Goal: Task Accomplishment & Management: Manage account settings

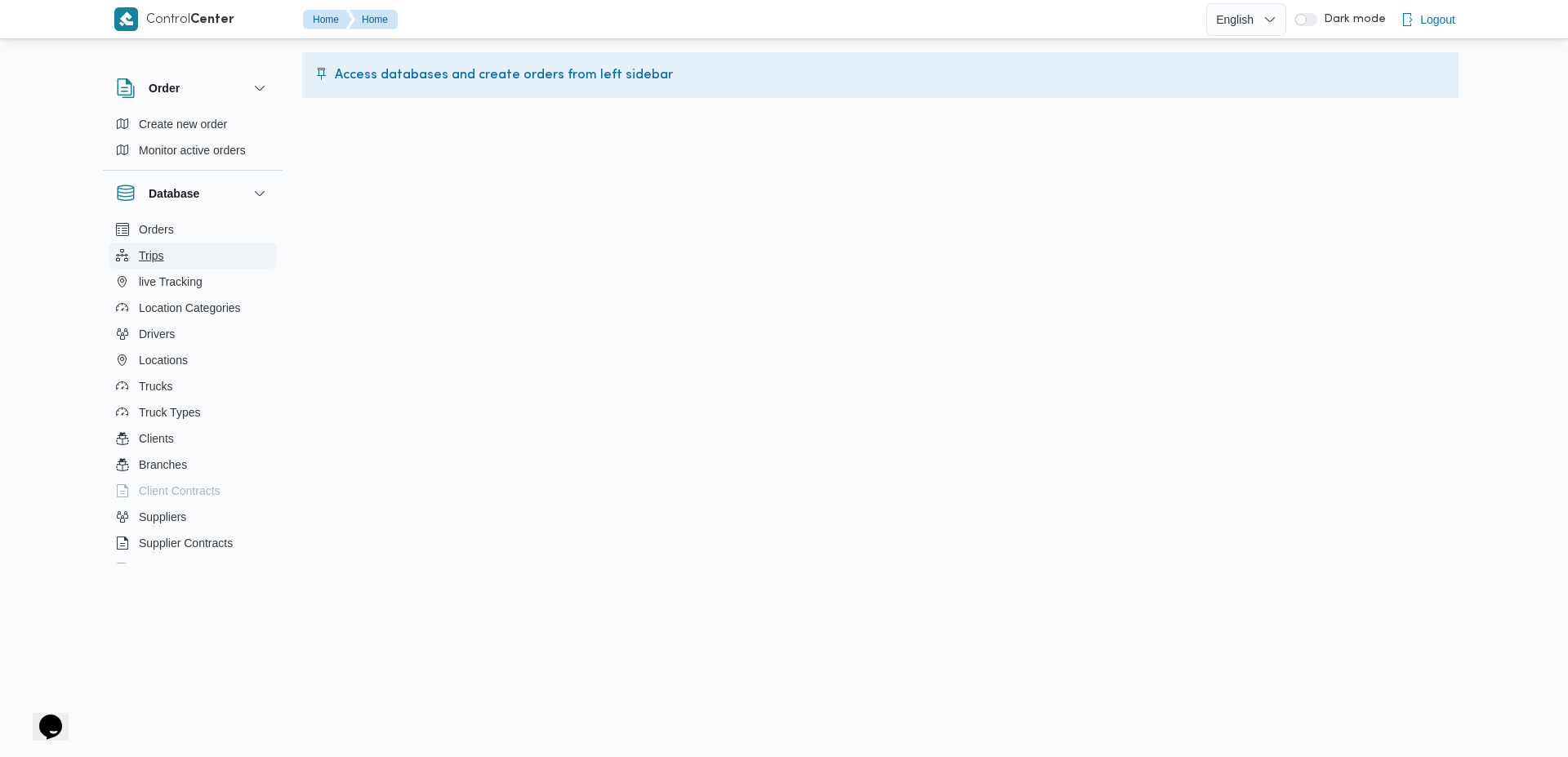
click at [157, 249] on span "Trips" at bounding box center [151, 255] width 25 height 20
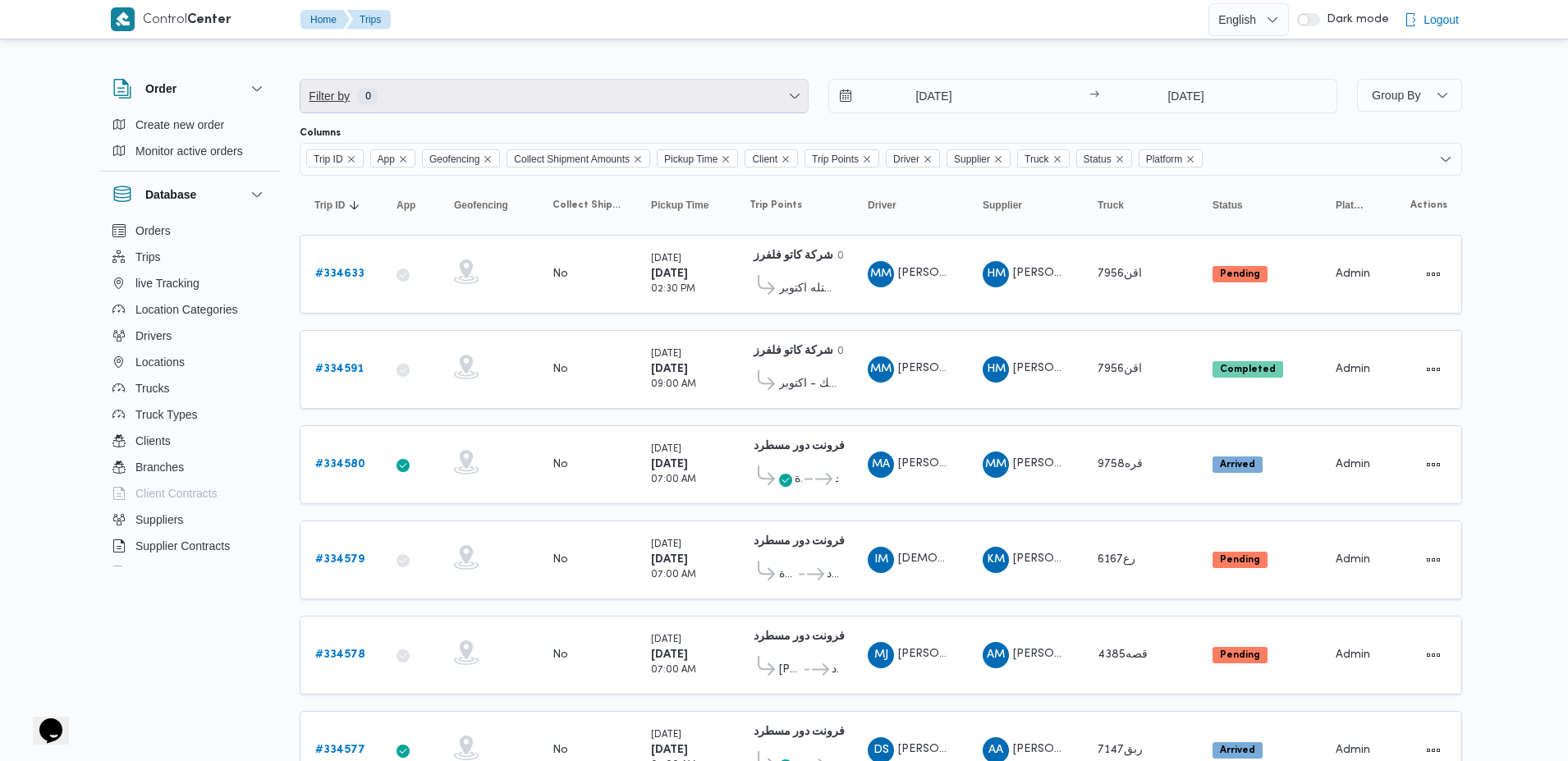
click at [681, 101] on span "Filter by 0" at bounding box center [554, 96] width 508 height 33
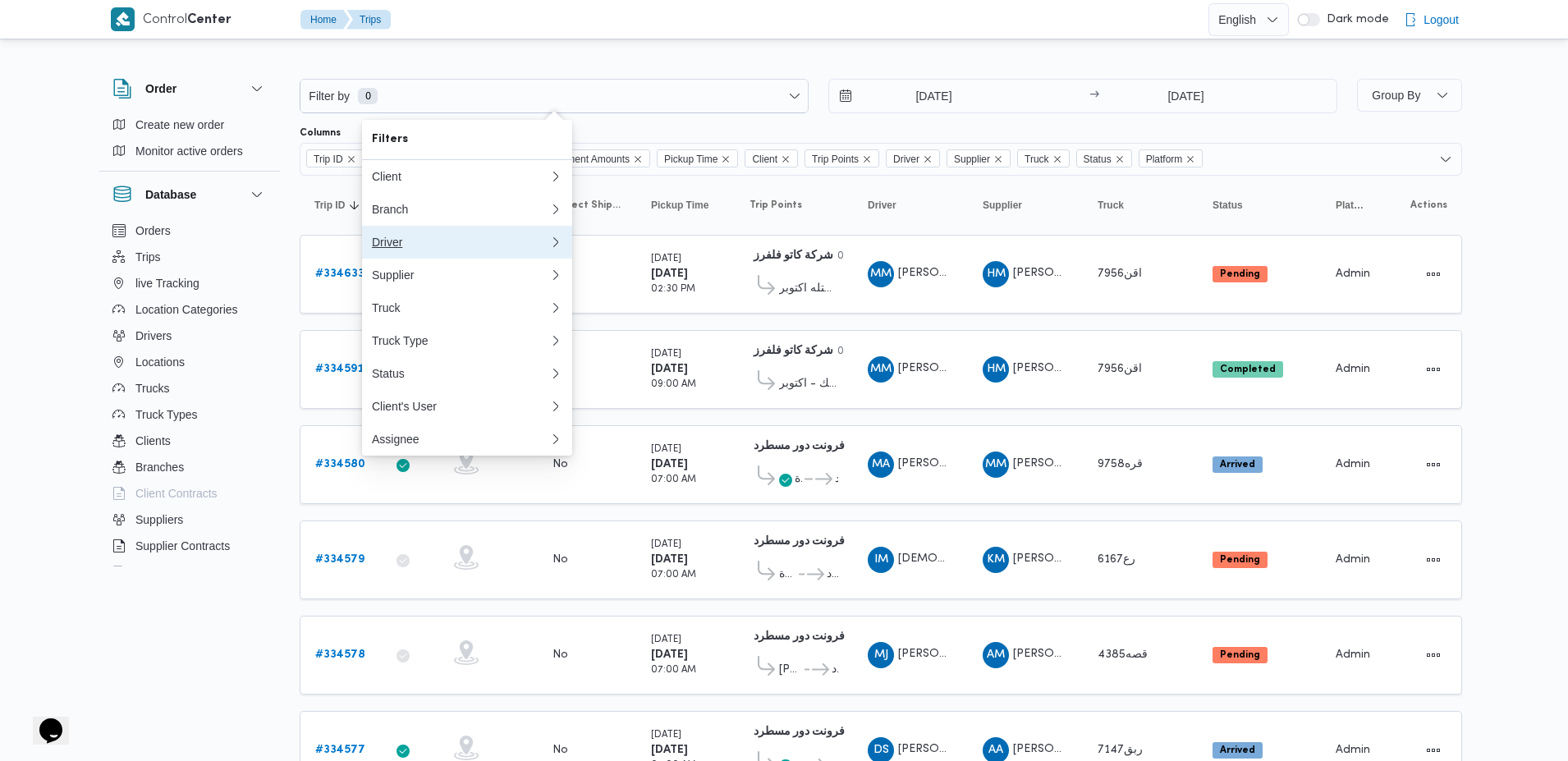
click at [399, 233] on button "Driver" at bounding box center [466, 242] width 210 height 33
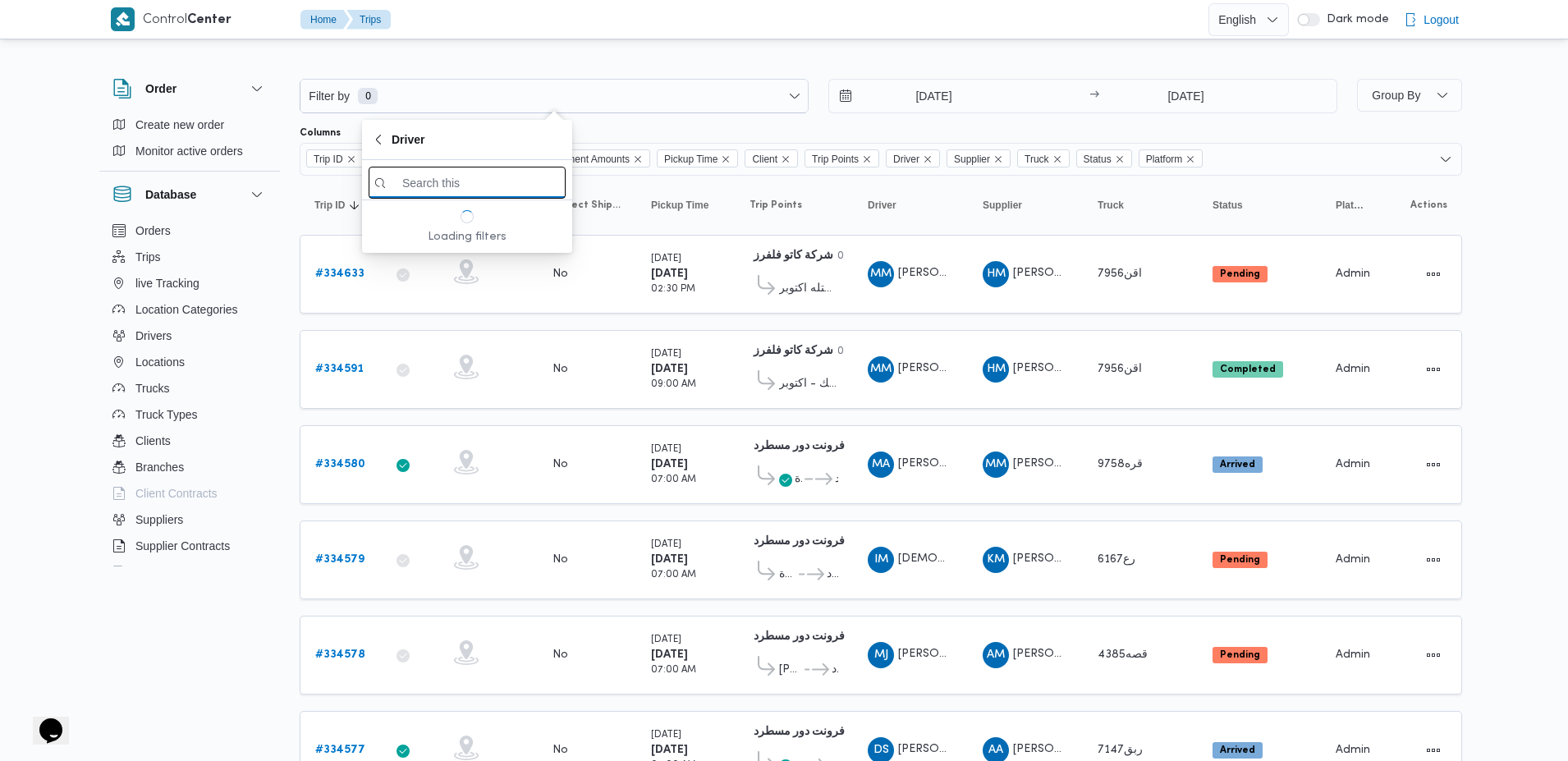
click at [478, 185] on input "search filters" at bounding box center [467, 183] width 197 height 32
type input "antoo"
click at [436, 243] on span "[PERSON_NAME]" at bounding box center [477, 240] width 171 height 20
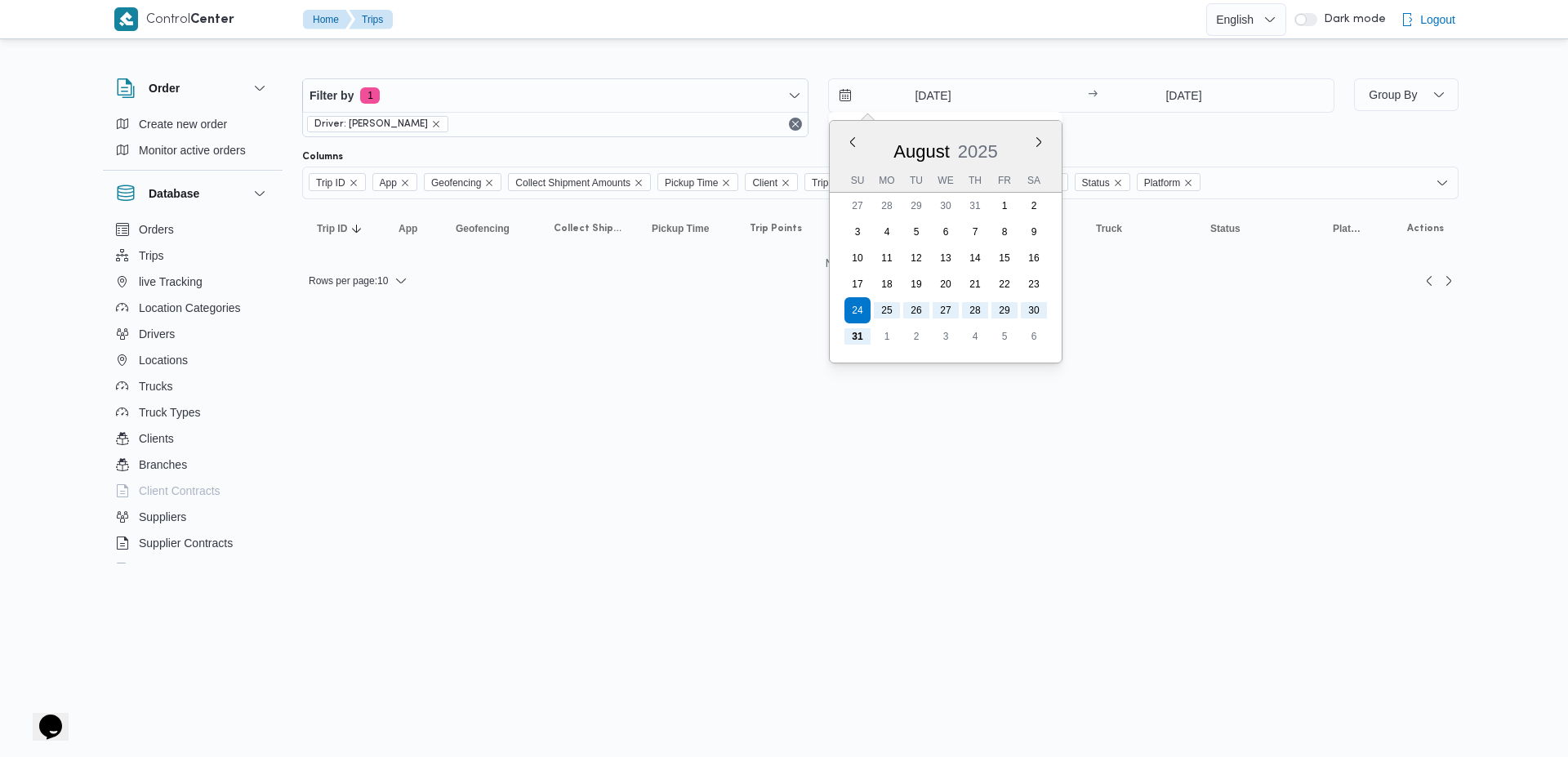
click at [978, 90] on input "24/8/2025" at bounding box center [921, 95] width 185 height 33
click at [852, 143] on button "Previous Month" at bounding box center [851, 142] width 15 height 15
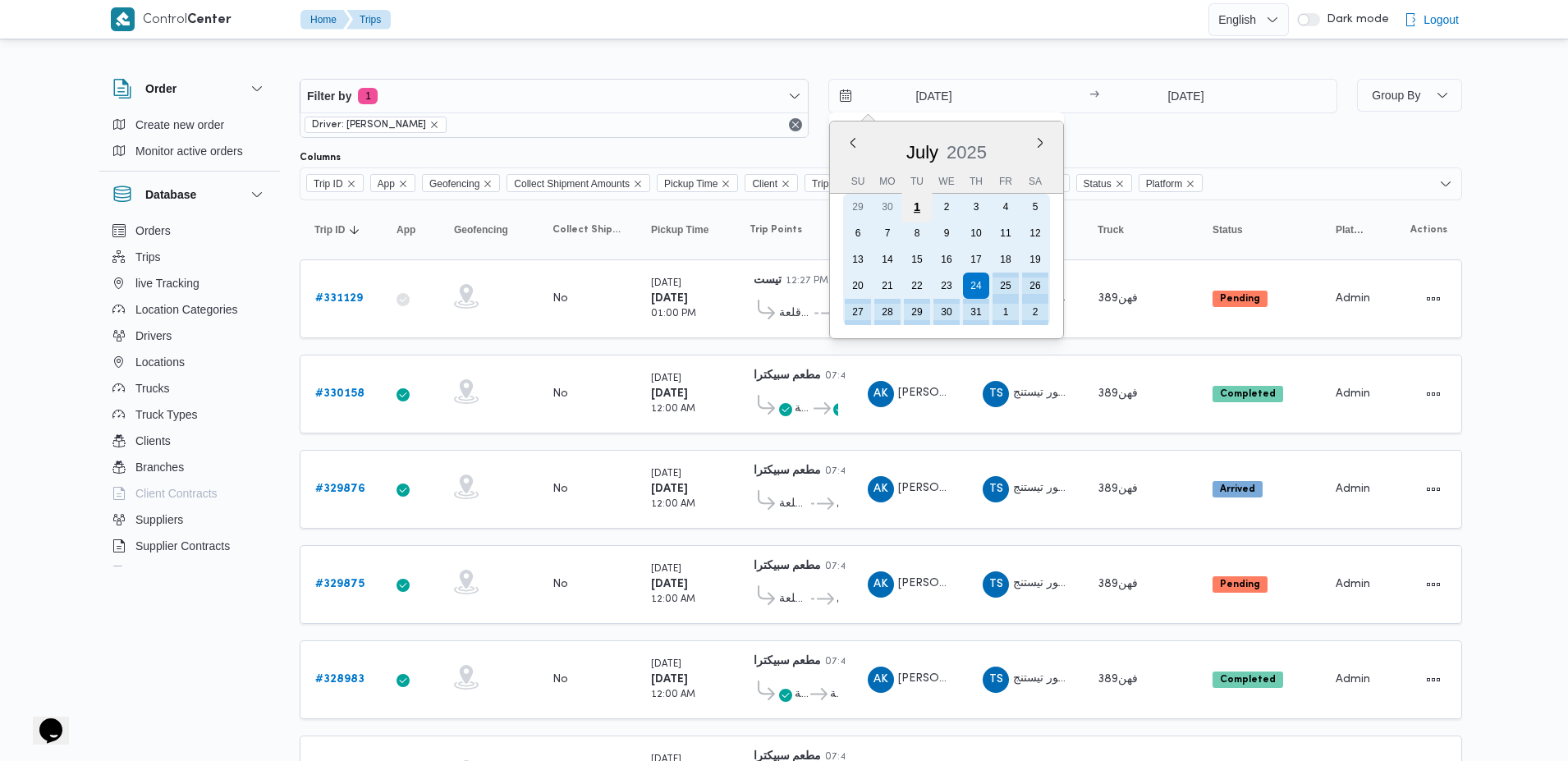
click at [922, 204] on div "1" at bounding box center [917, 207] width 31 height 31
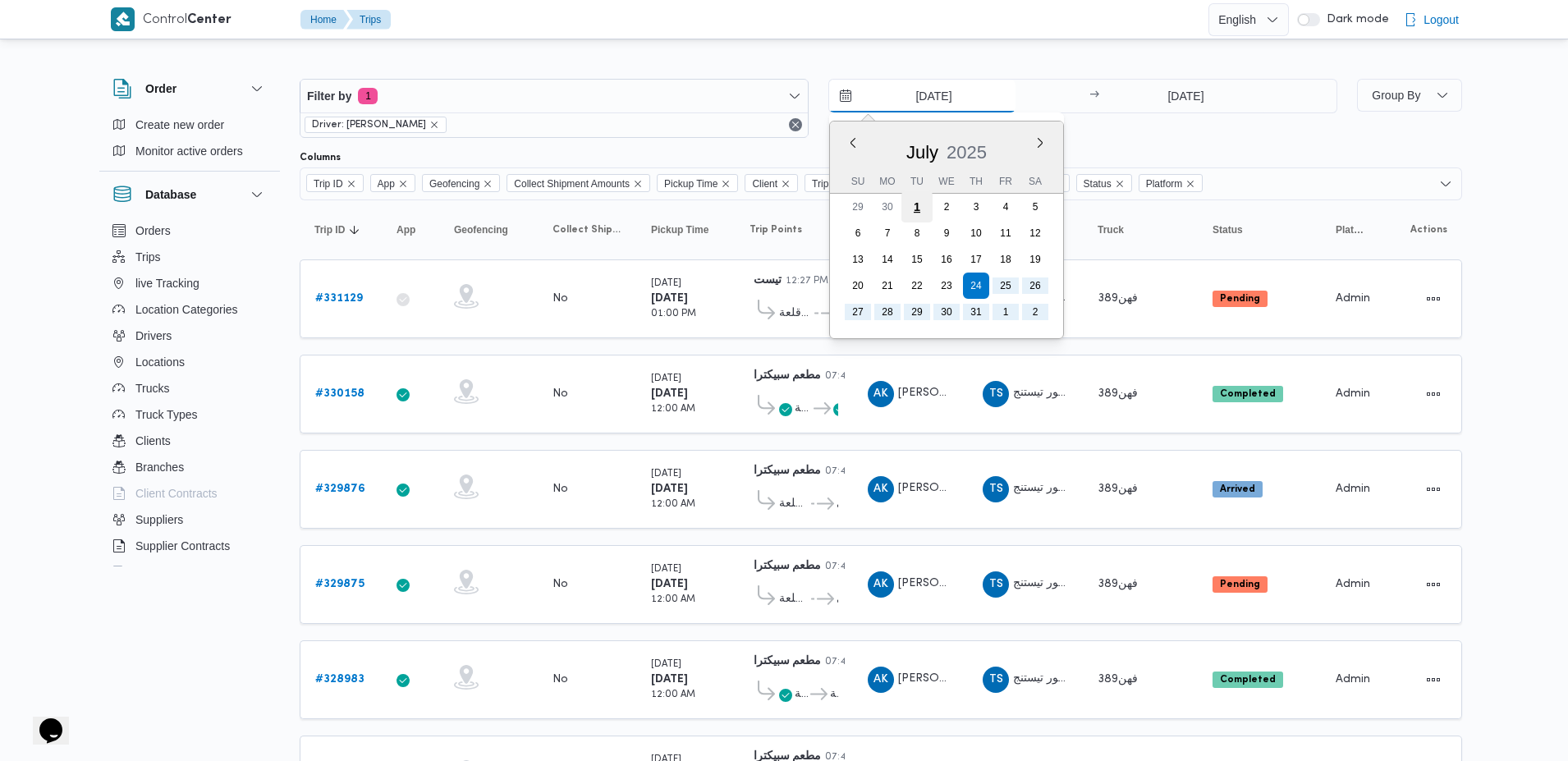
type input "1/7/2025"
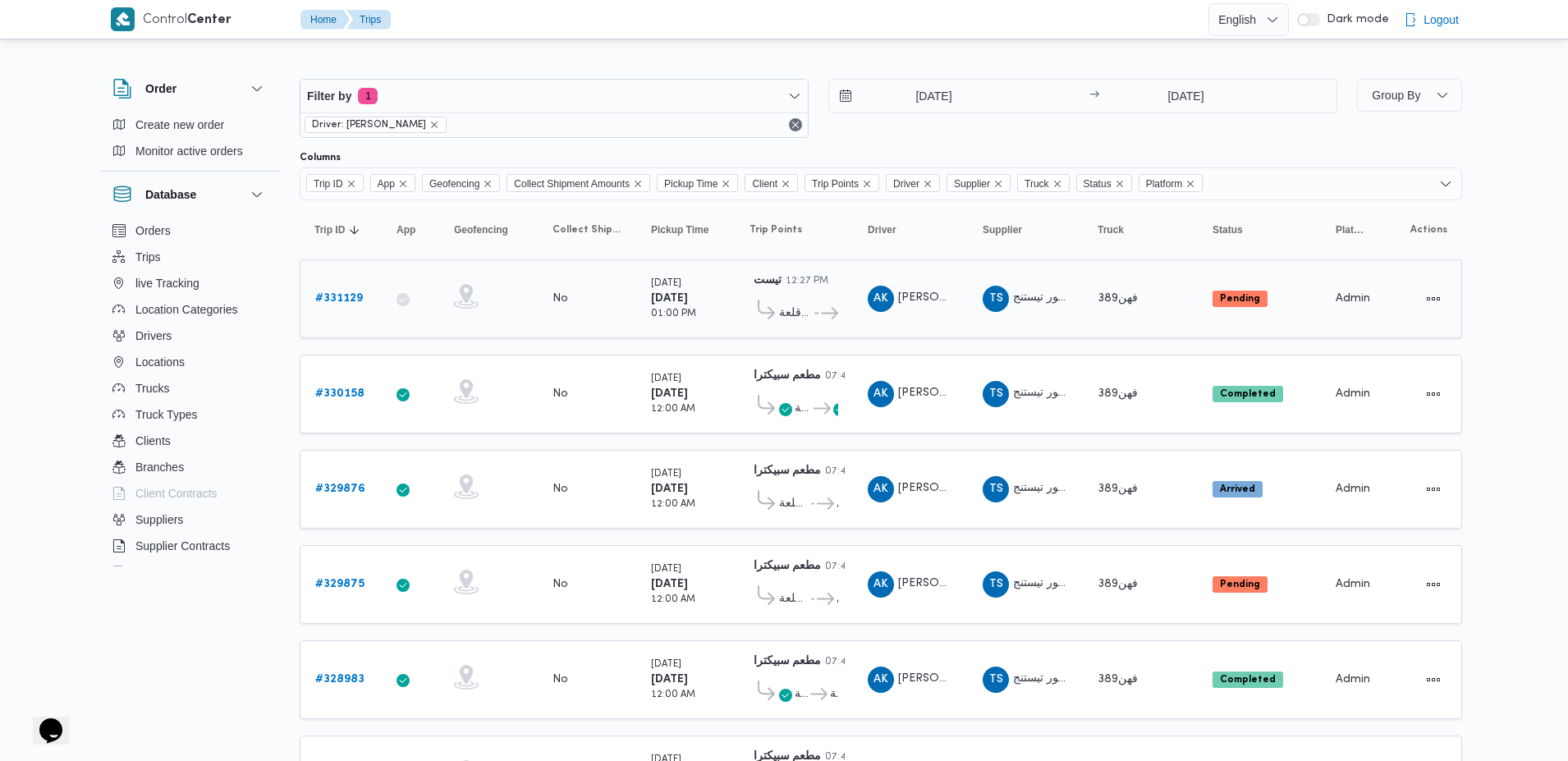
click at [357, 295] on b "# 331129" at bounding box center [339, 298] width 47 height 10
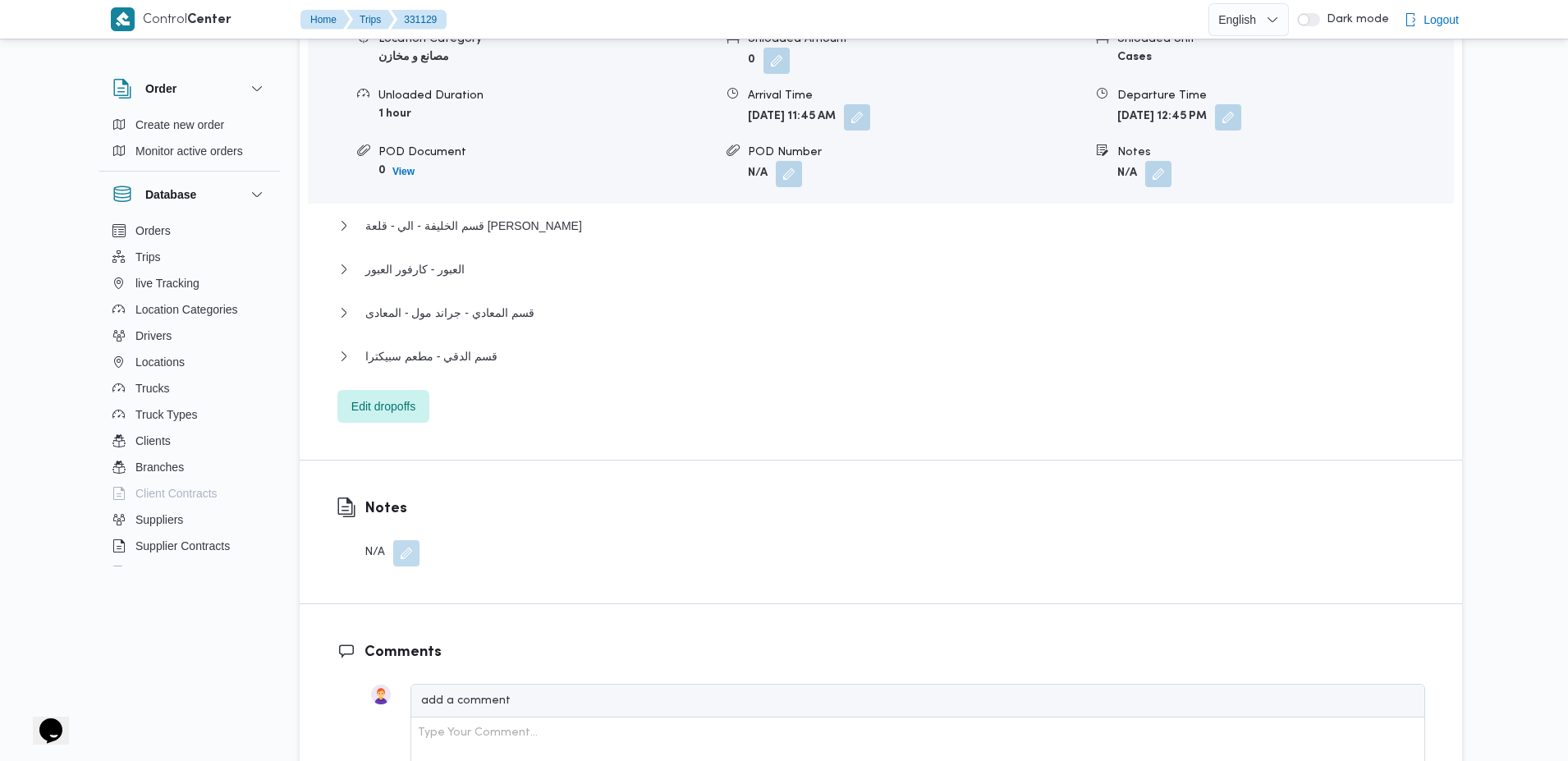
scroll to position [1457, 0]
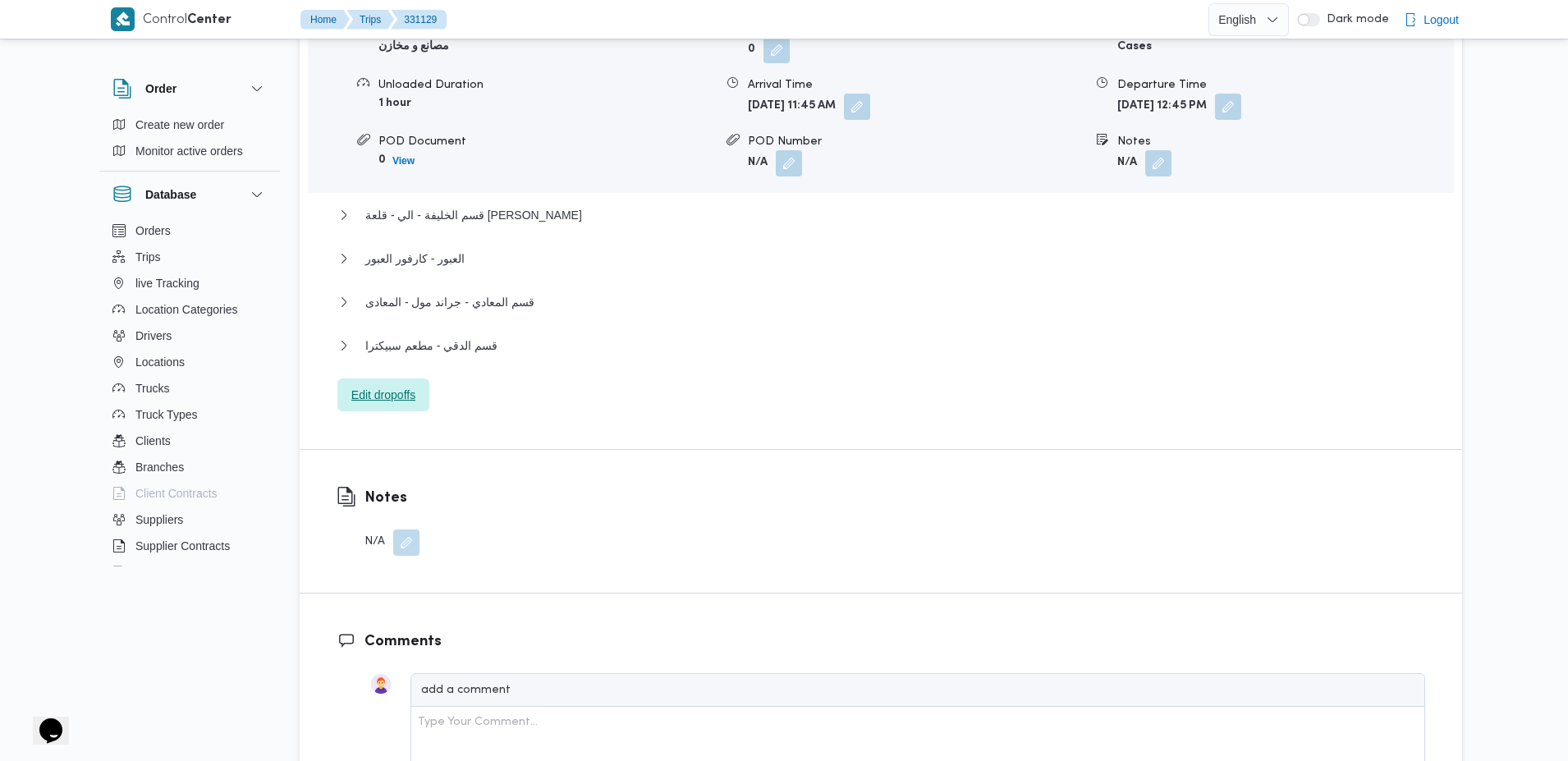
click at [376, 404] on span "Edit dropoffs" at bounding box center [383, 395] width 64 height 20
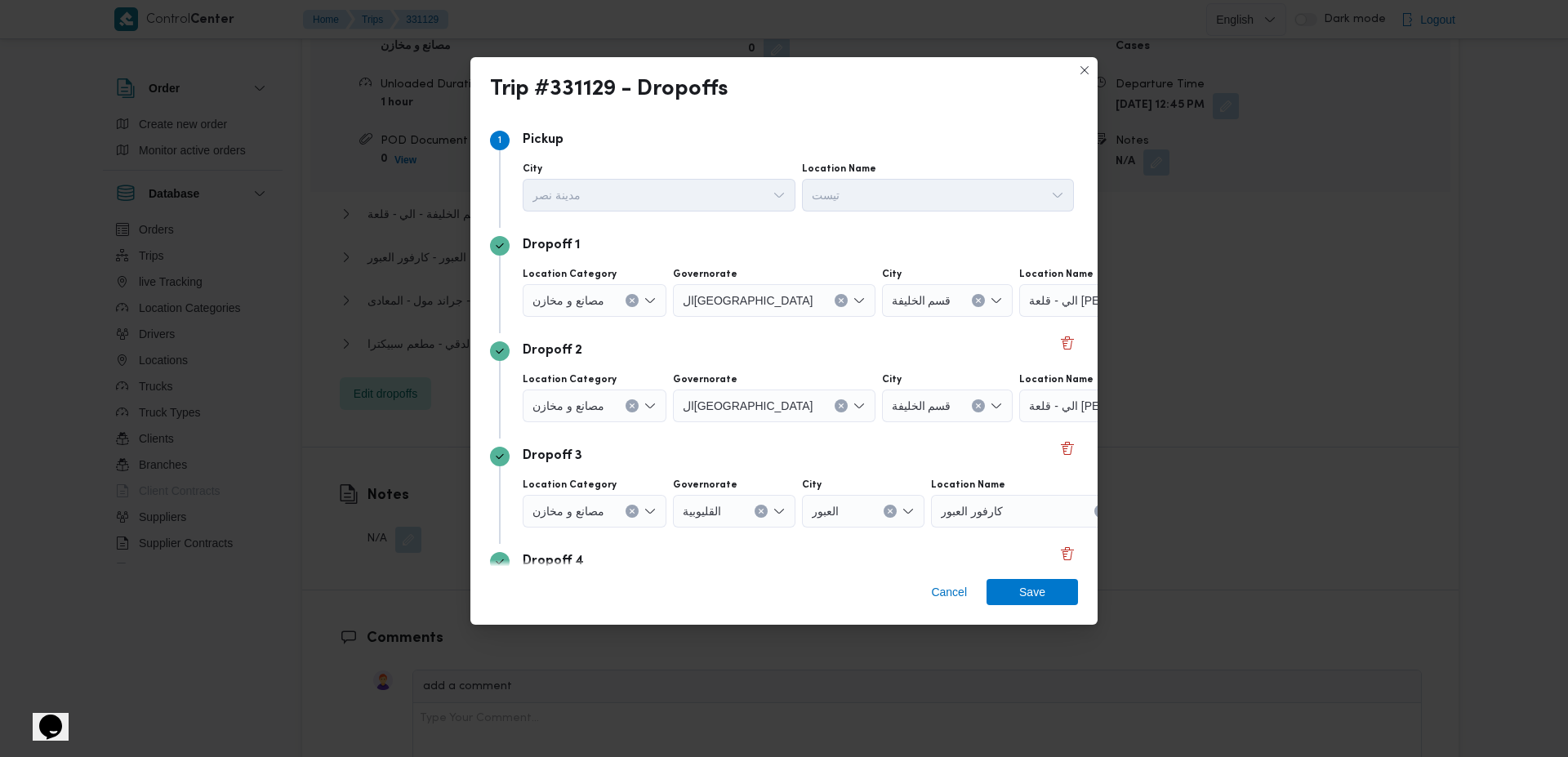
click at [565, 641] on div "Trip #331129 - Dropoffs Step 1 1 Pickup City مدينة نصر Location Name تيست Dropo…" at bounding box center [784, 378] width 1568 height 757
click at [969, 590] on span "Cancel" at bounding box center [949, 592] width 49 height 26
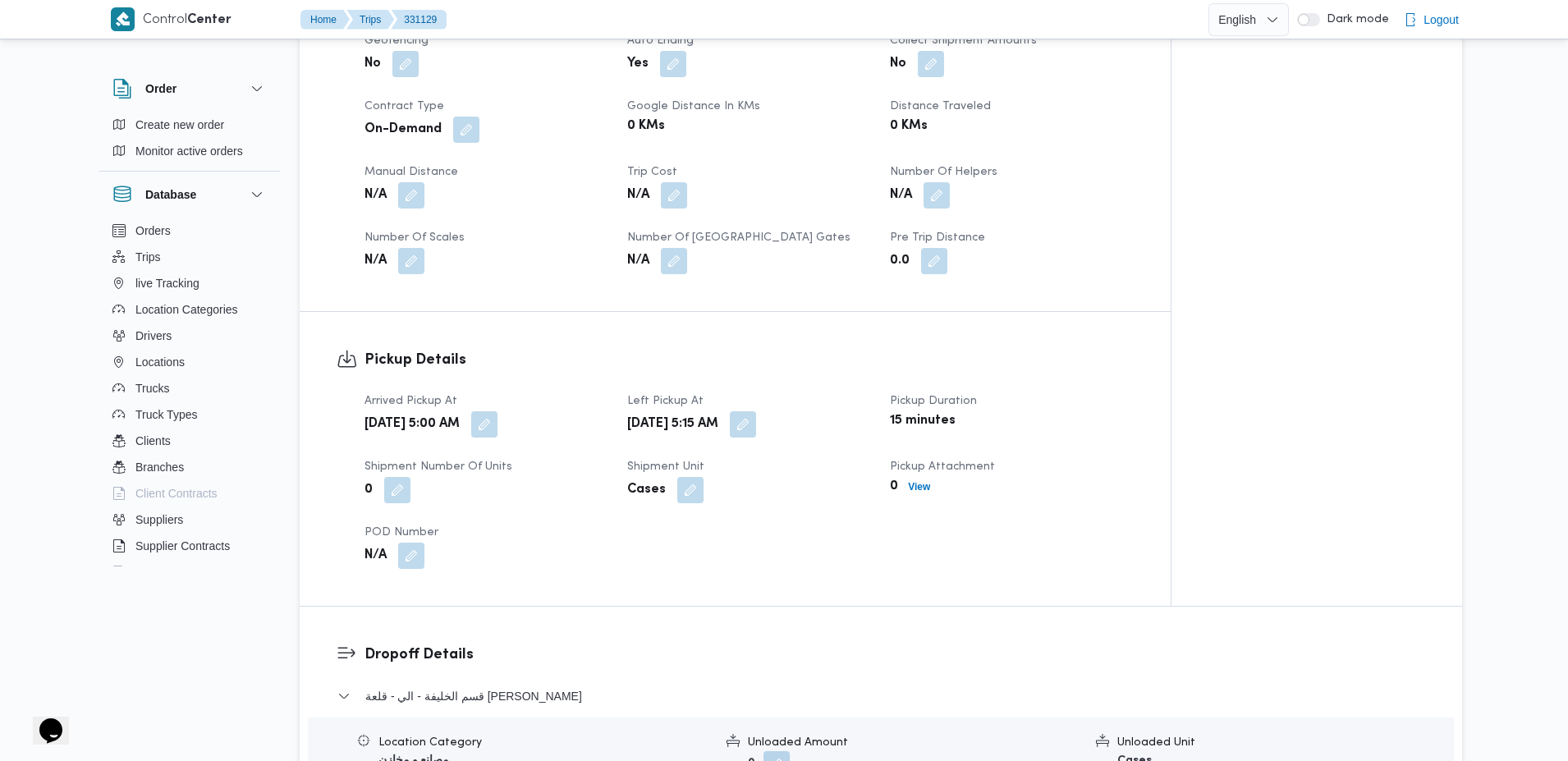
scroll to position [739, 0]
click at [497, 424] on button "button" at bounding box center [485, 427] width 27 height 27
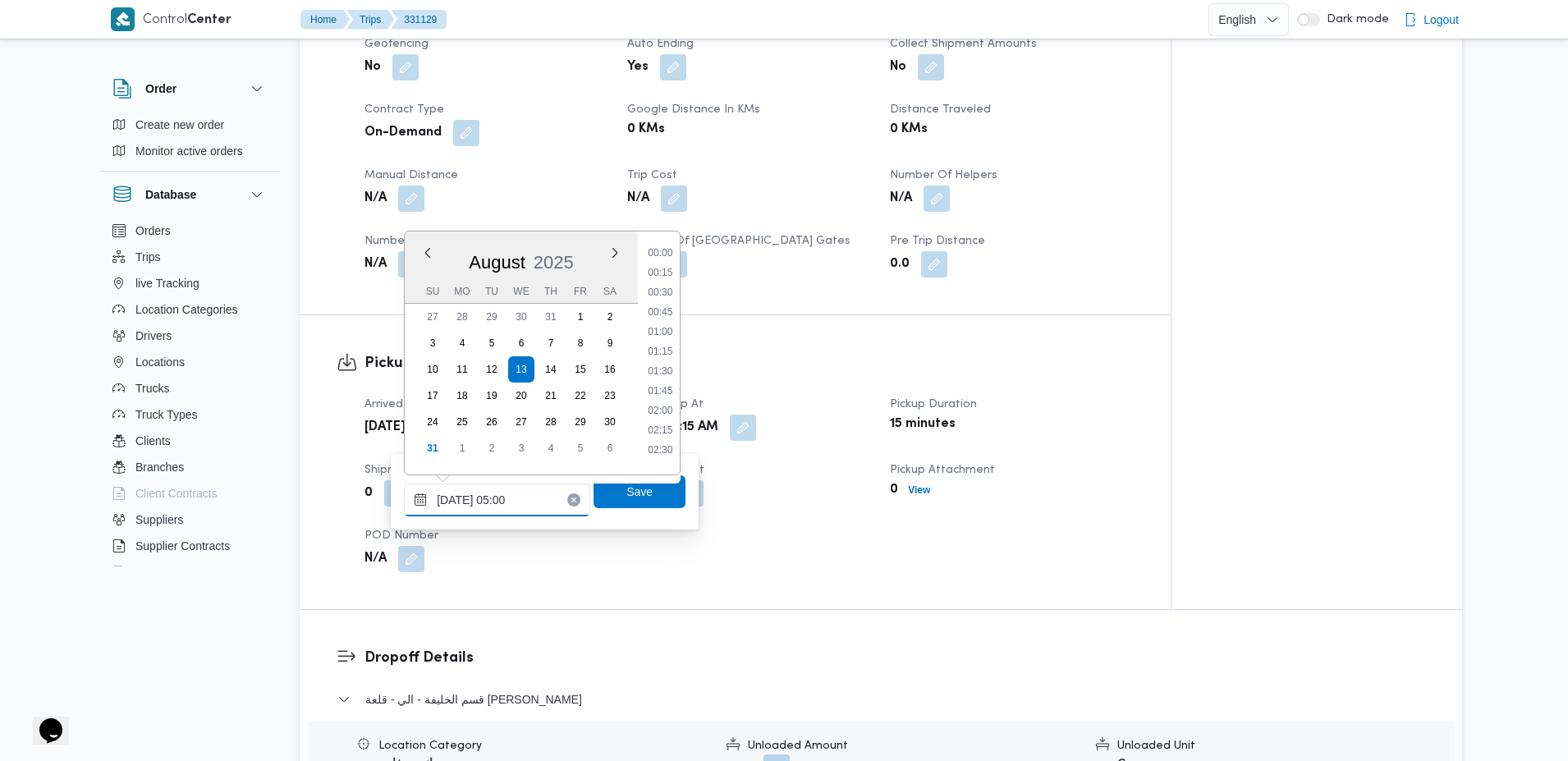
click at [532, 498] on input "13/08/2025 05:00" at bounding box center [497, 499] width 186 height 33
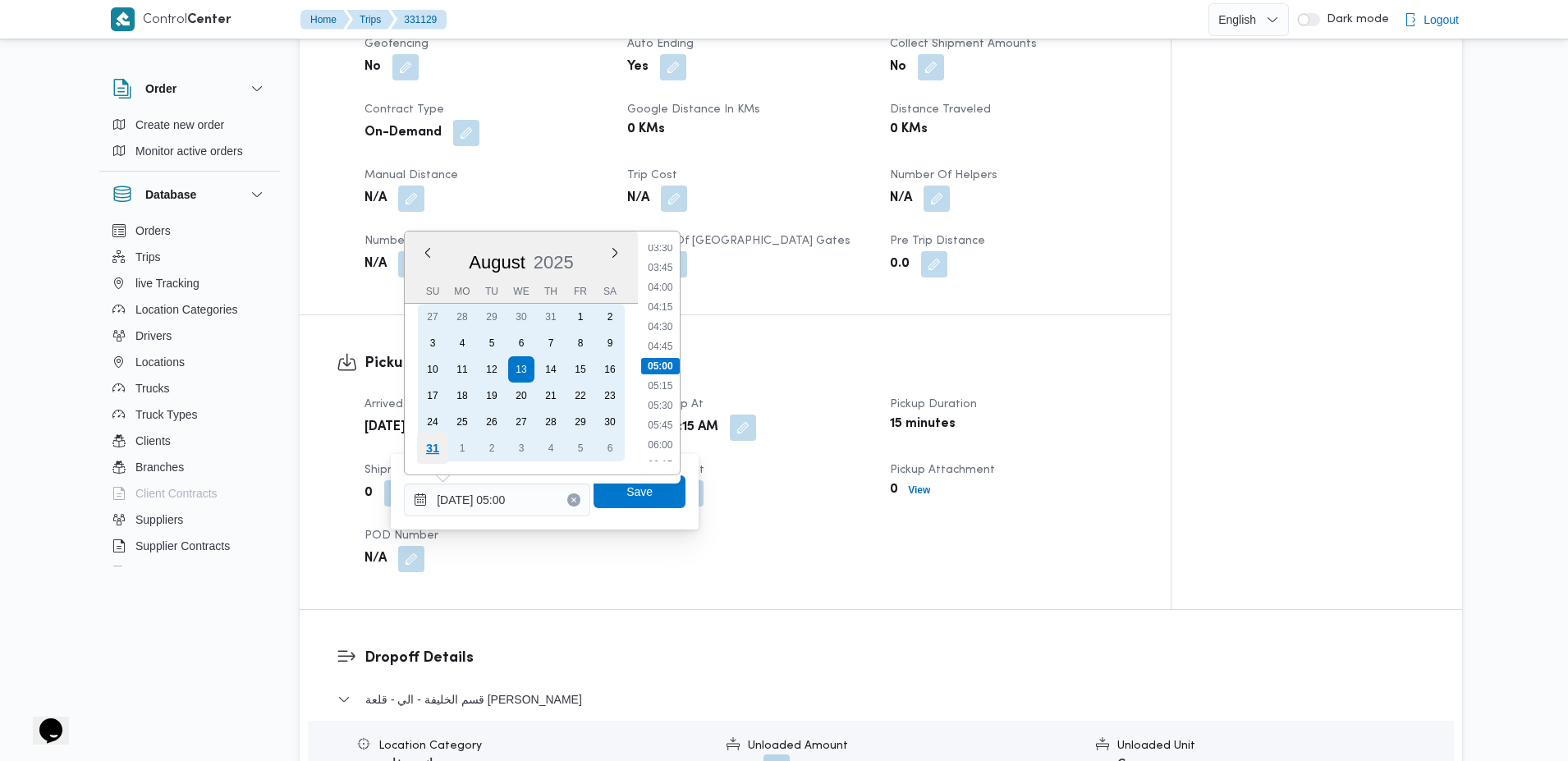
click at [424, 443] on div "31" at bounding box center [432, 448] width 31 height 31
type input "31/08/2025 05:00"
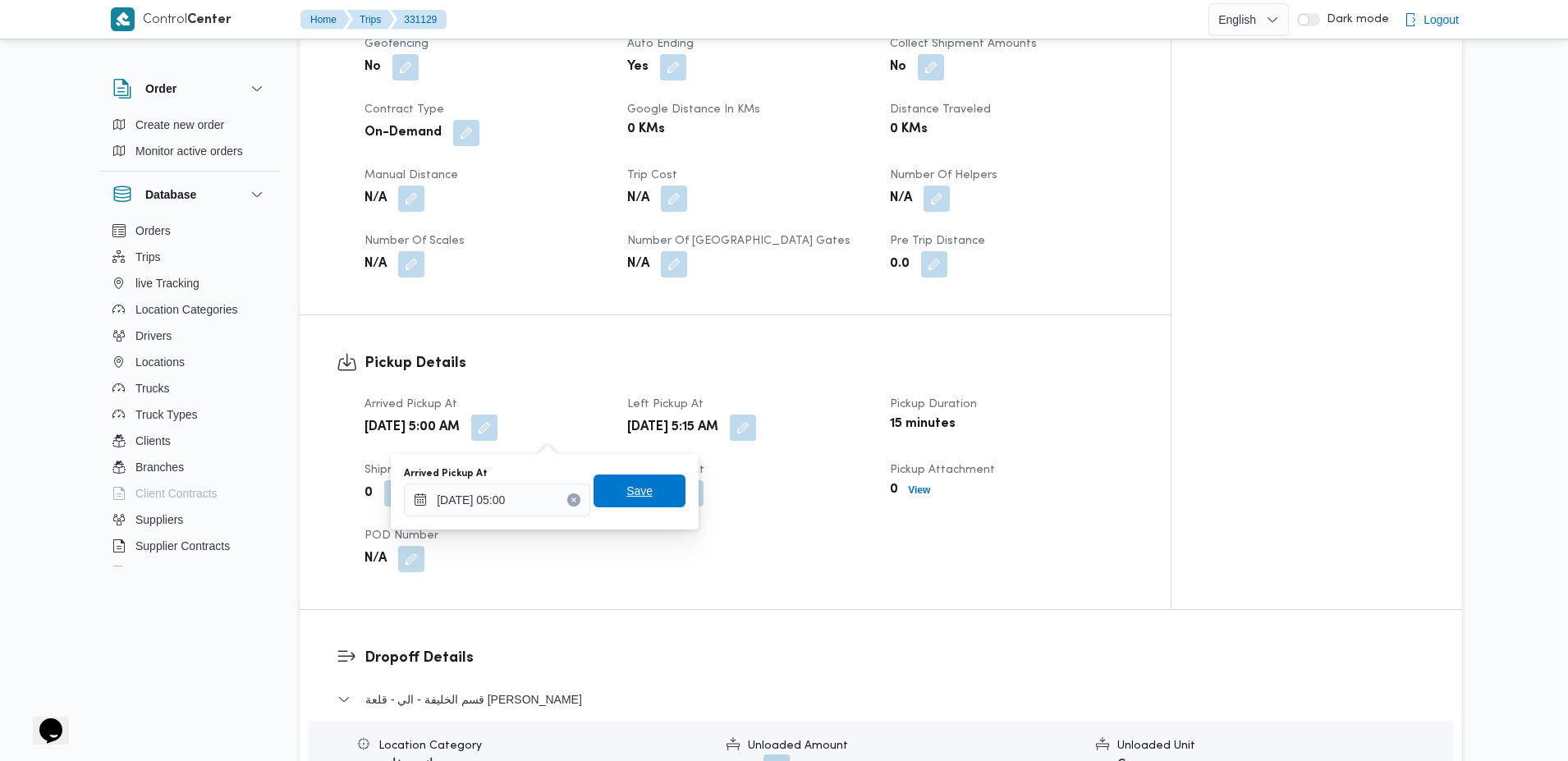
click at [636, 500] on span "Save" at bounding box center [640, 491] width 27 height 20
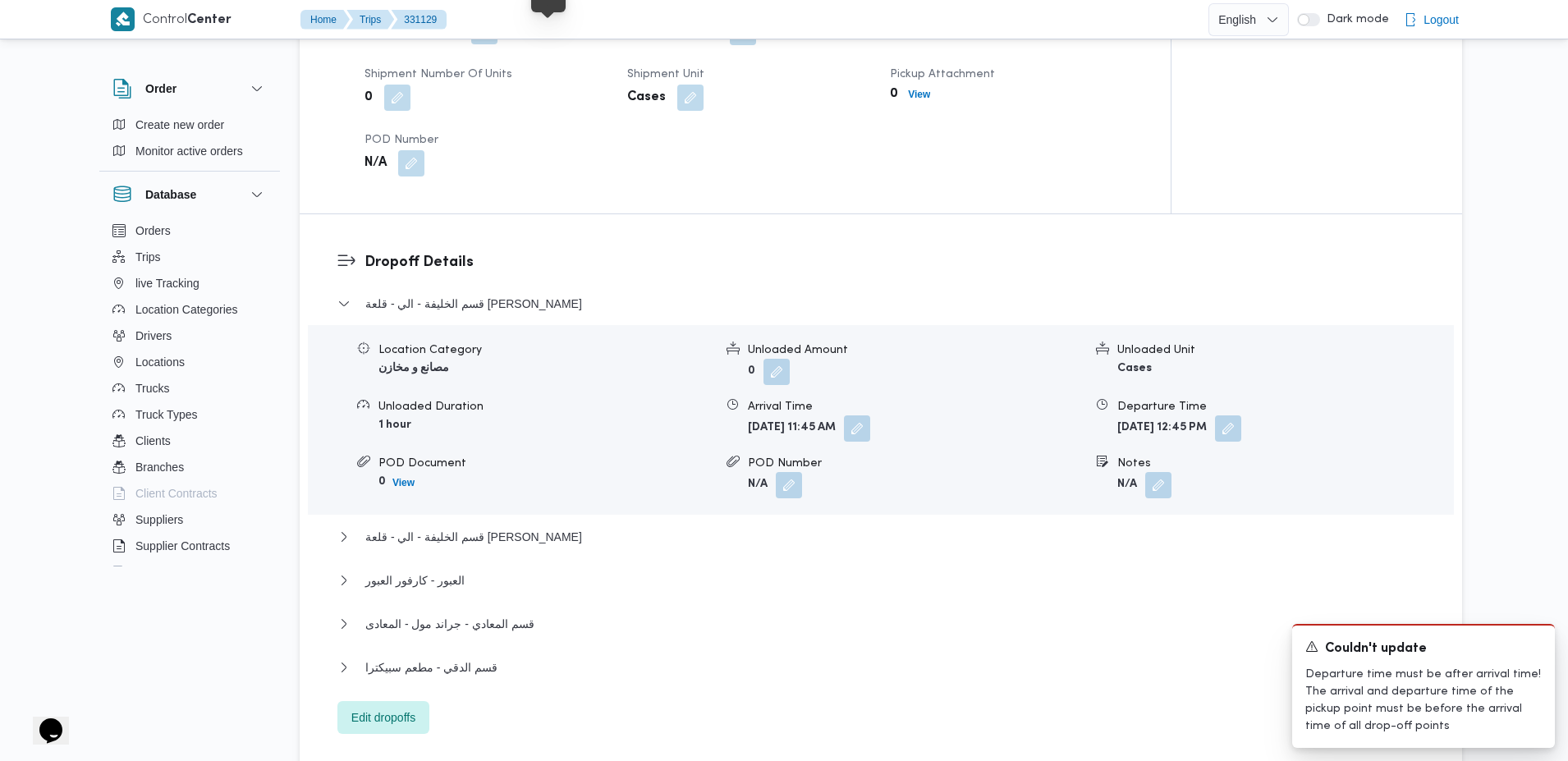
scroll to position [1147, 0]
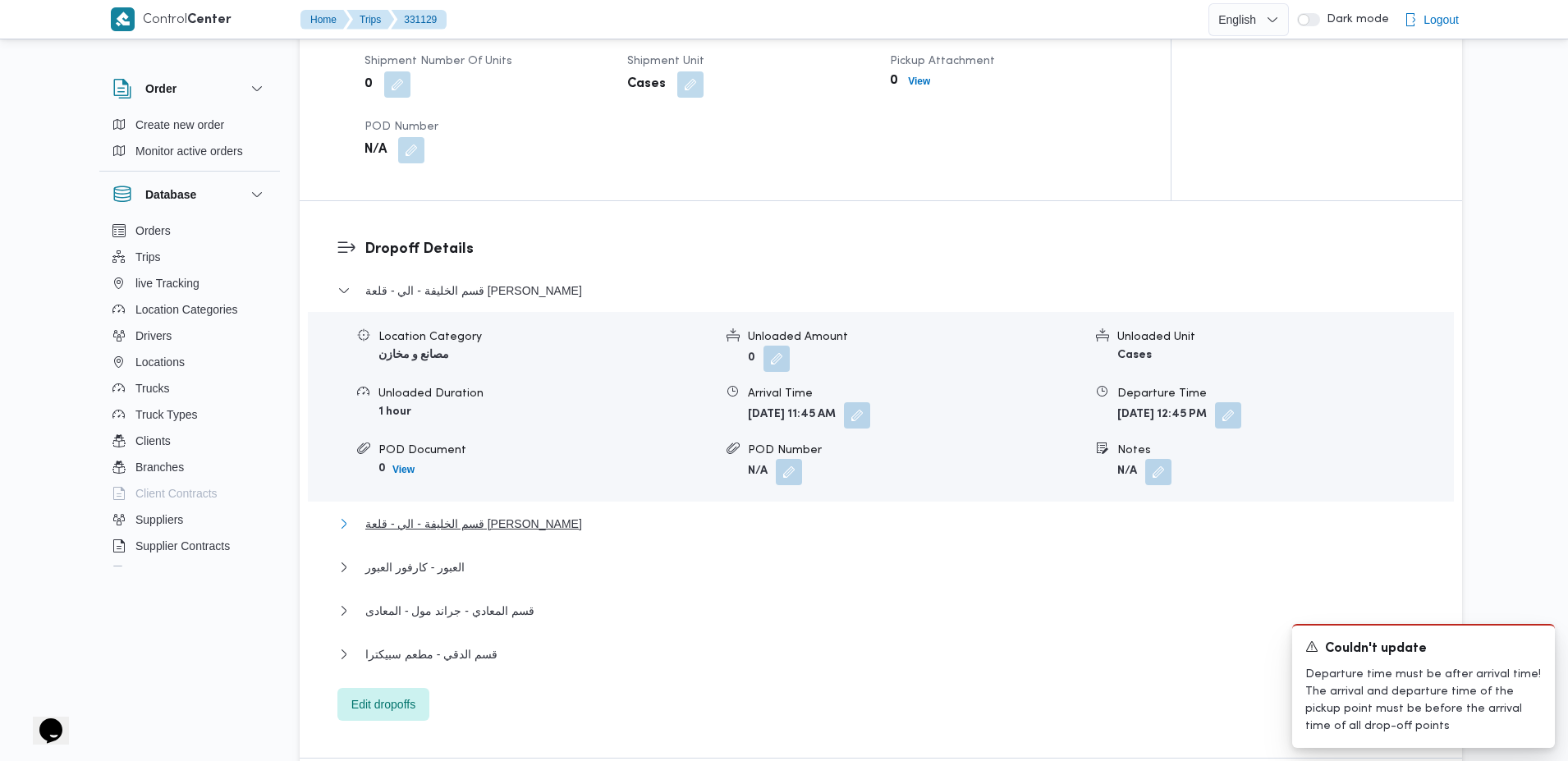
click at [348, 526] on icon "button" at bounding box center [345, 524] width 13 height 13
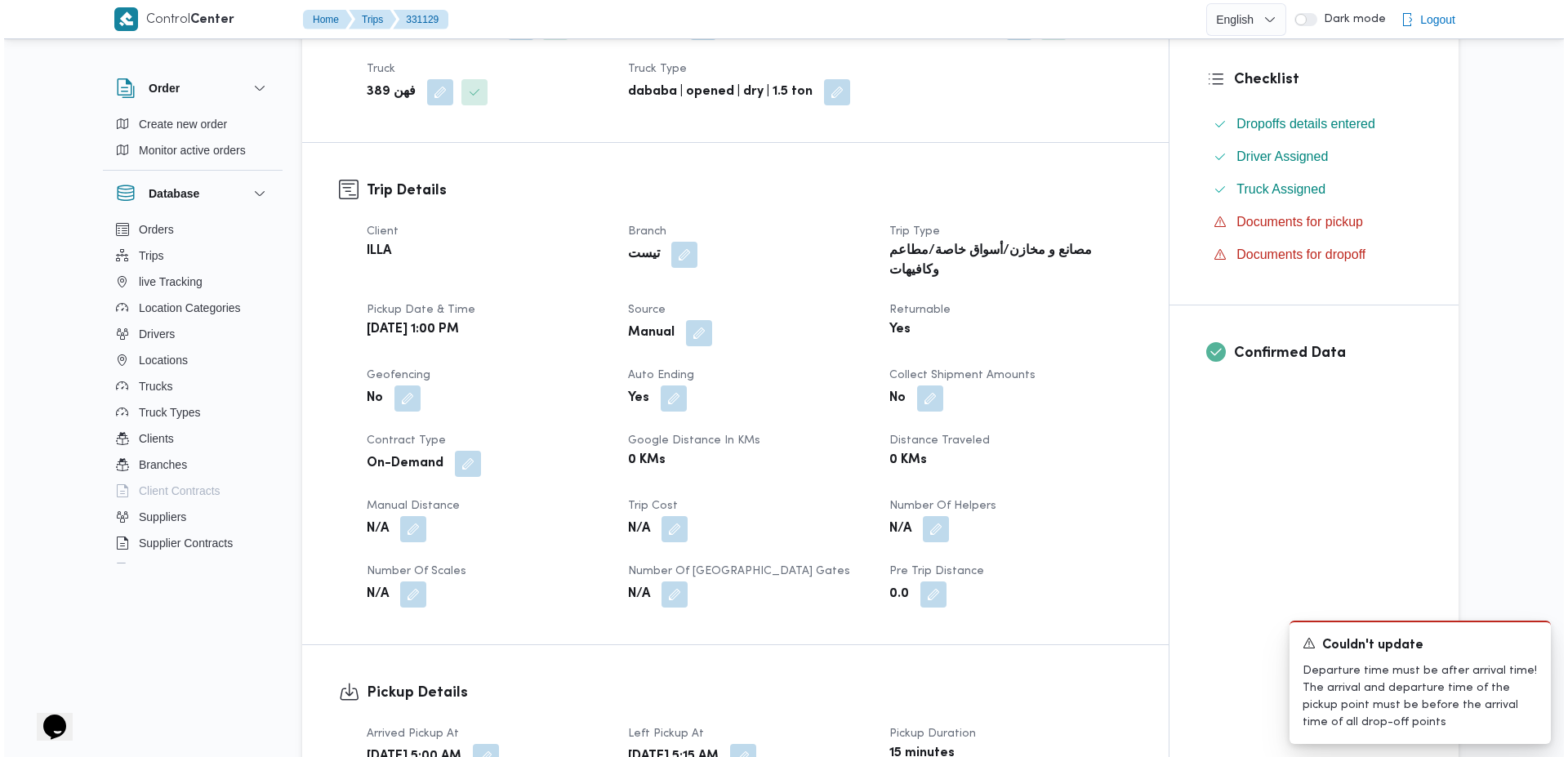
scroll to position [0, 0]
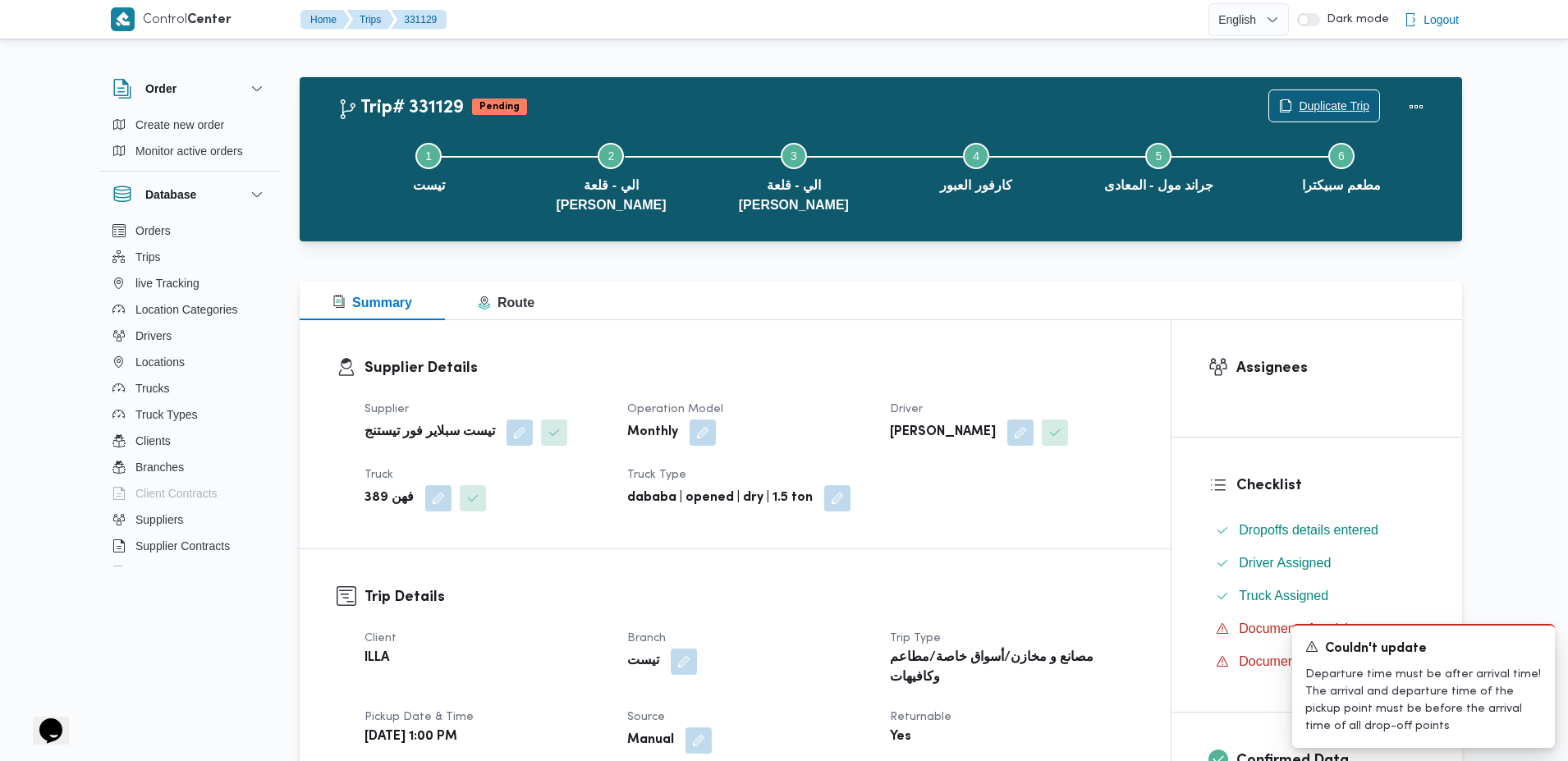
click at [1325, 111] on span "Duplicate Trip" at bounding box center [1334, 105] width 70 height 20
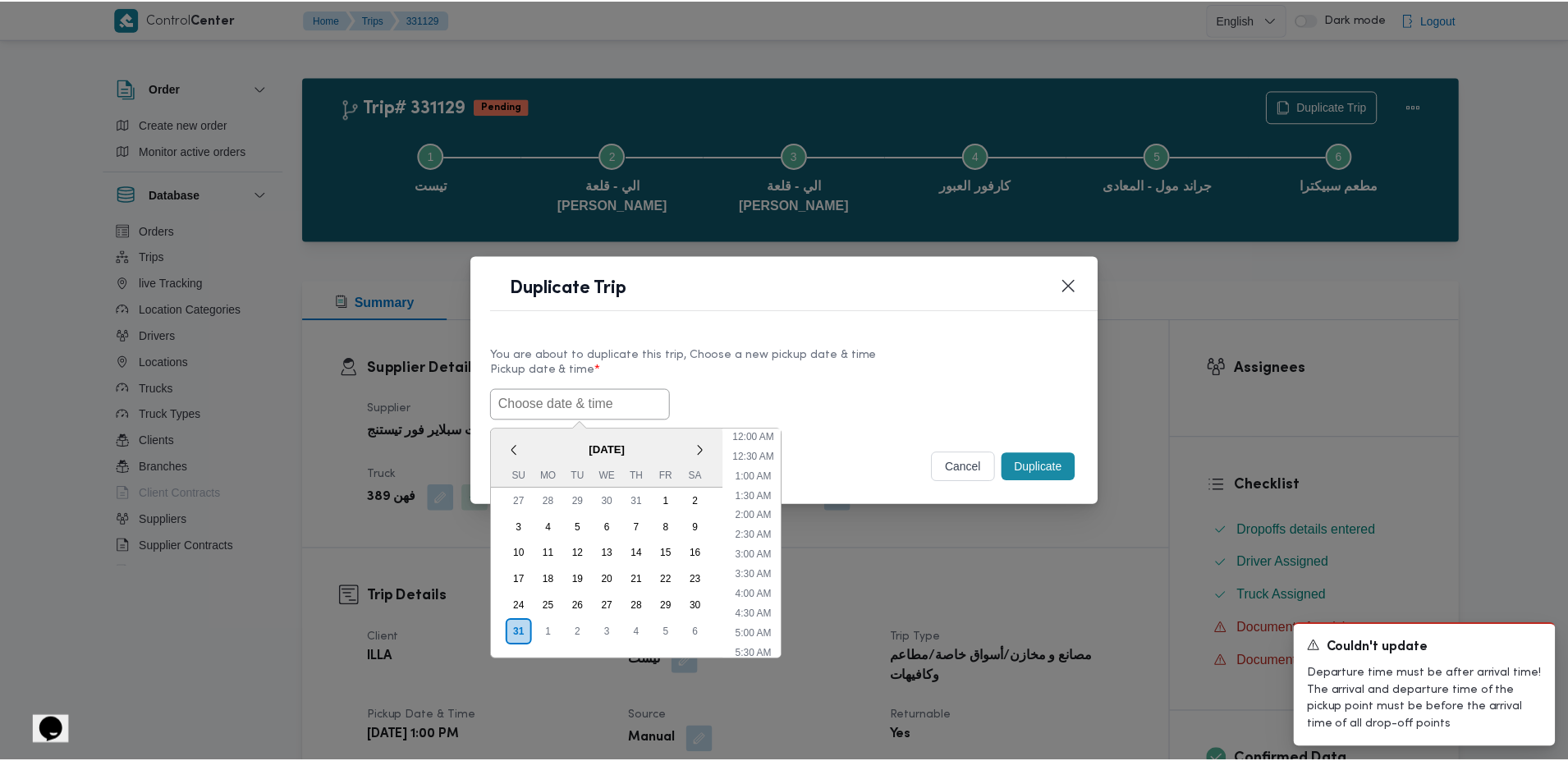
scroll to position [484, 0]
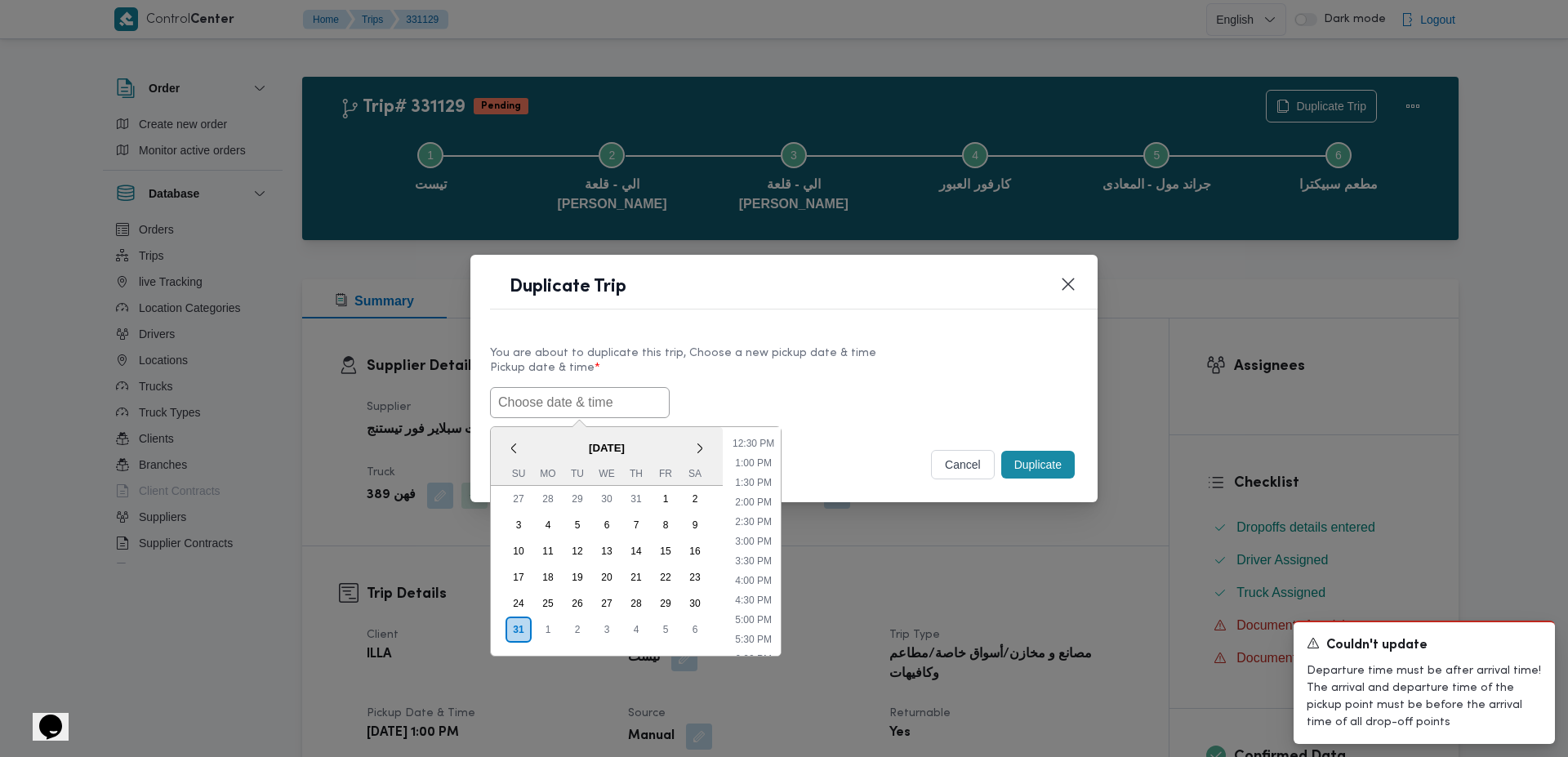
click at [596, 414] on input "text" at bounding box center [580, 402] width 179 height 31
click at [543, 609] on div "25" at bounding box center [548, 603] width 31 height 31
type input "25/08/2025 12:00AM"
click at [1022, 462] on button "Duplicate" at bounding box center [1038, 463] width 74 height 27
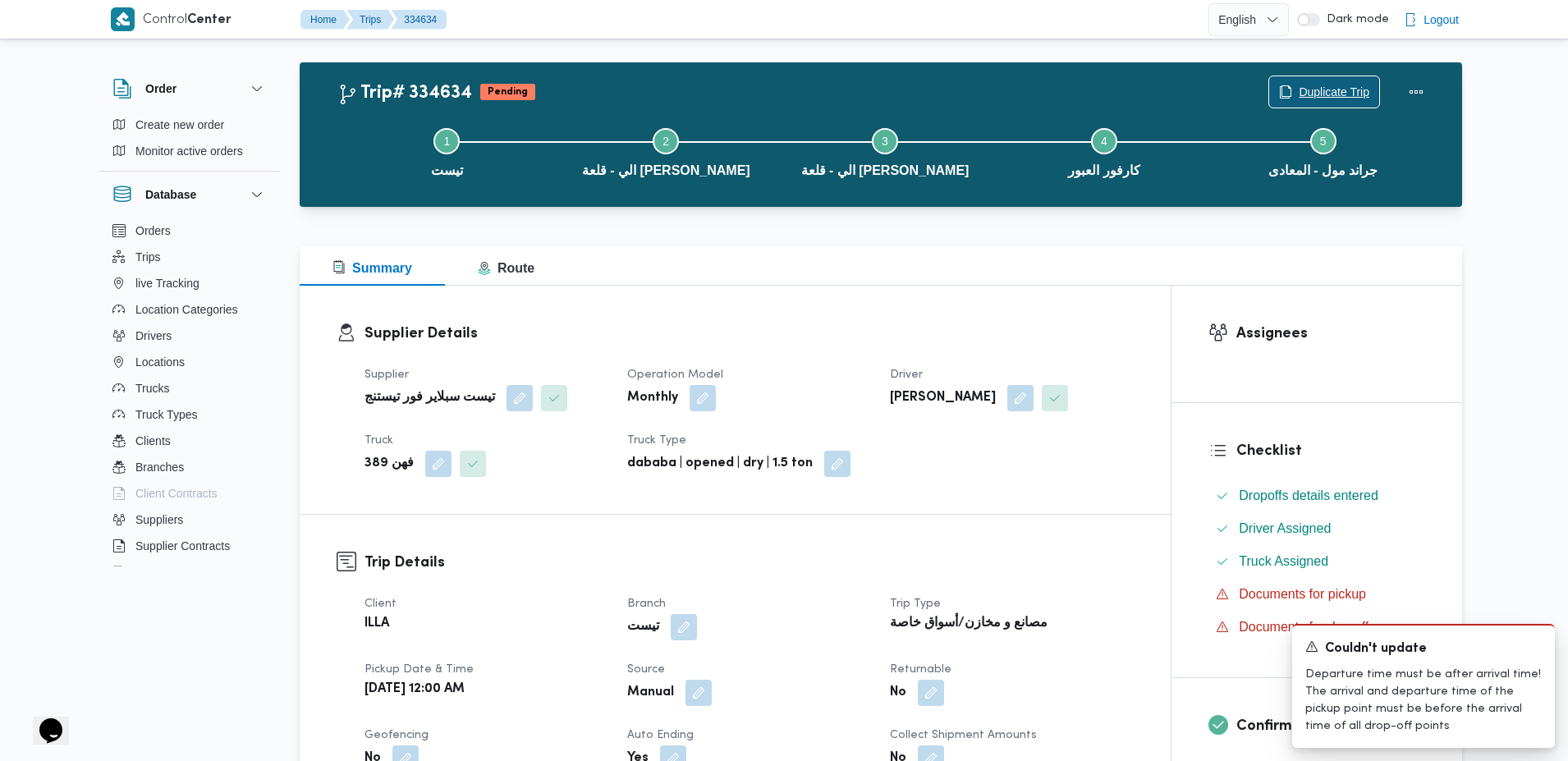
scroll to position [20, 0]
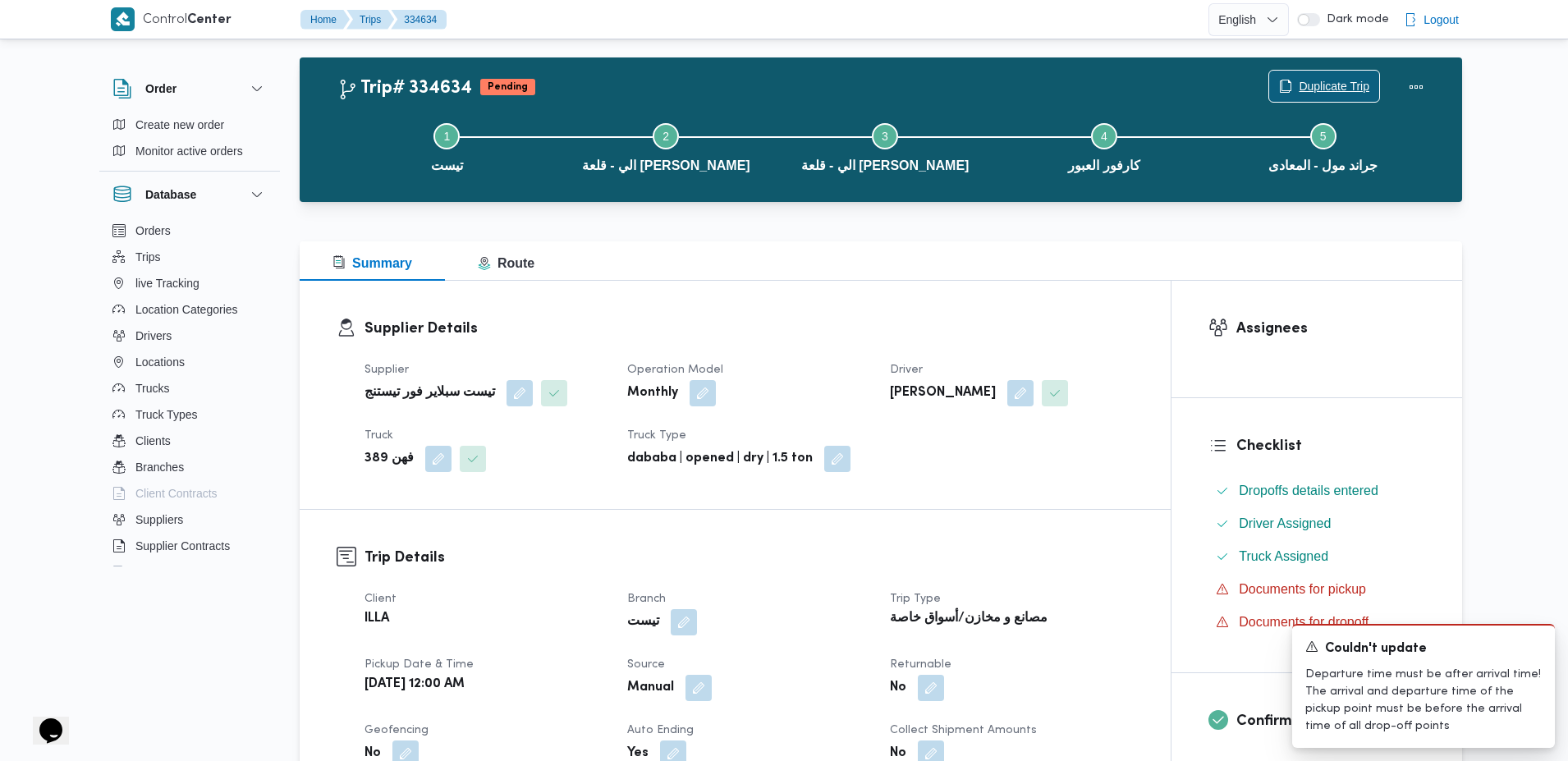
click at [1306, 78] on span "Duplicate Trip" at bounding box center [1334, 85] width 70 height 20
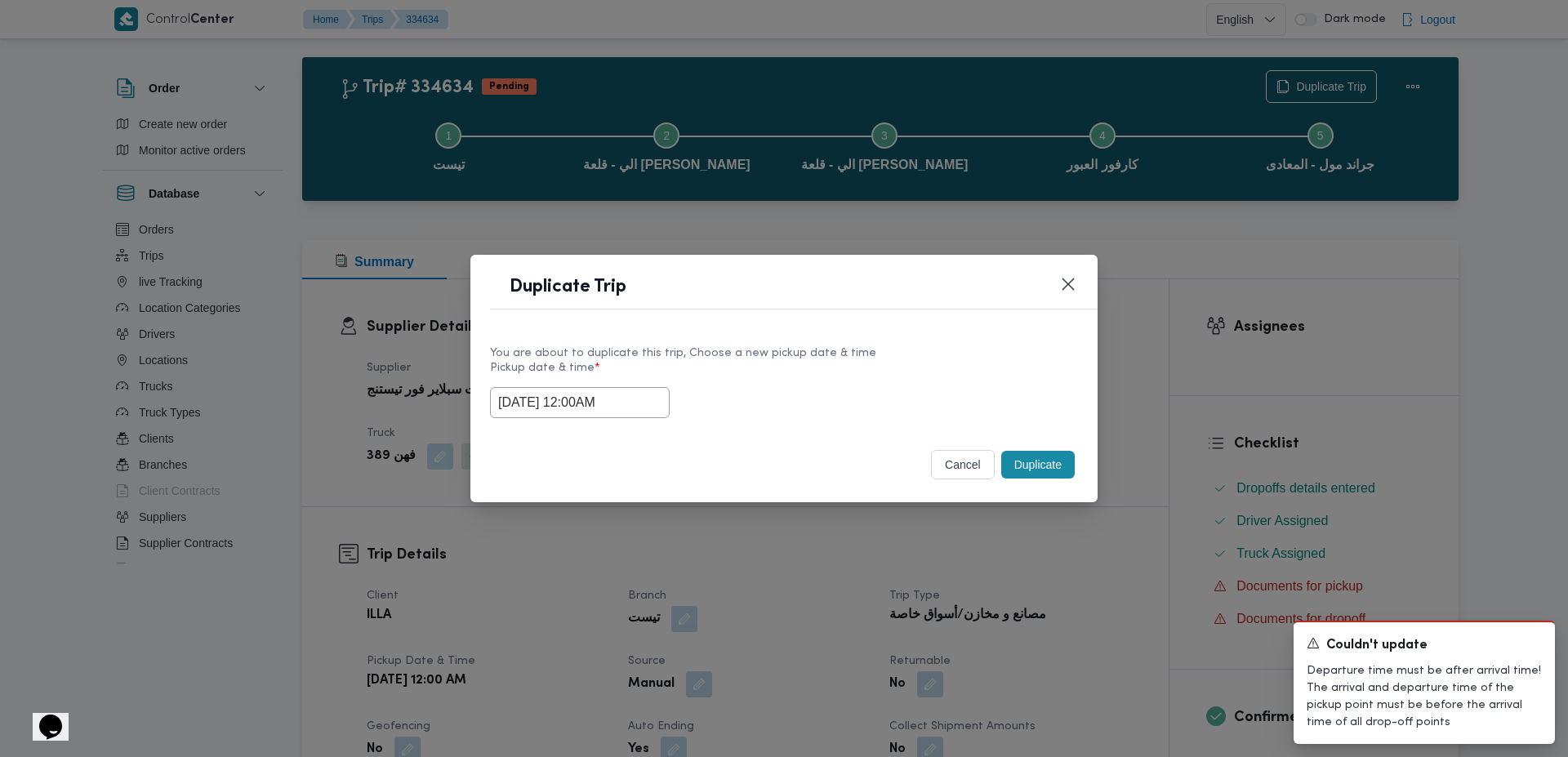
click at [610, 406] on input "25/08/2025 12:00AM" at bounding box center [580, 402] width 179 height 31
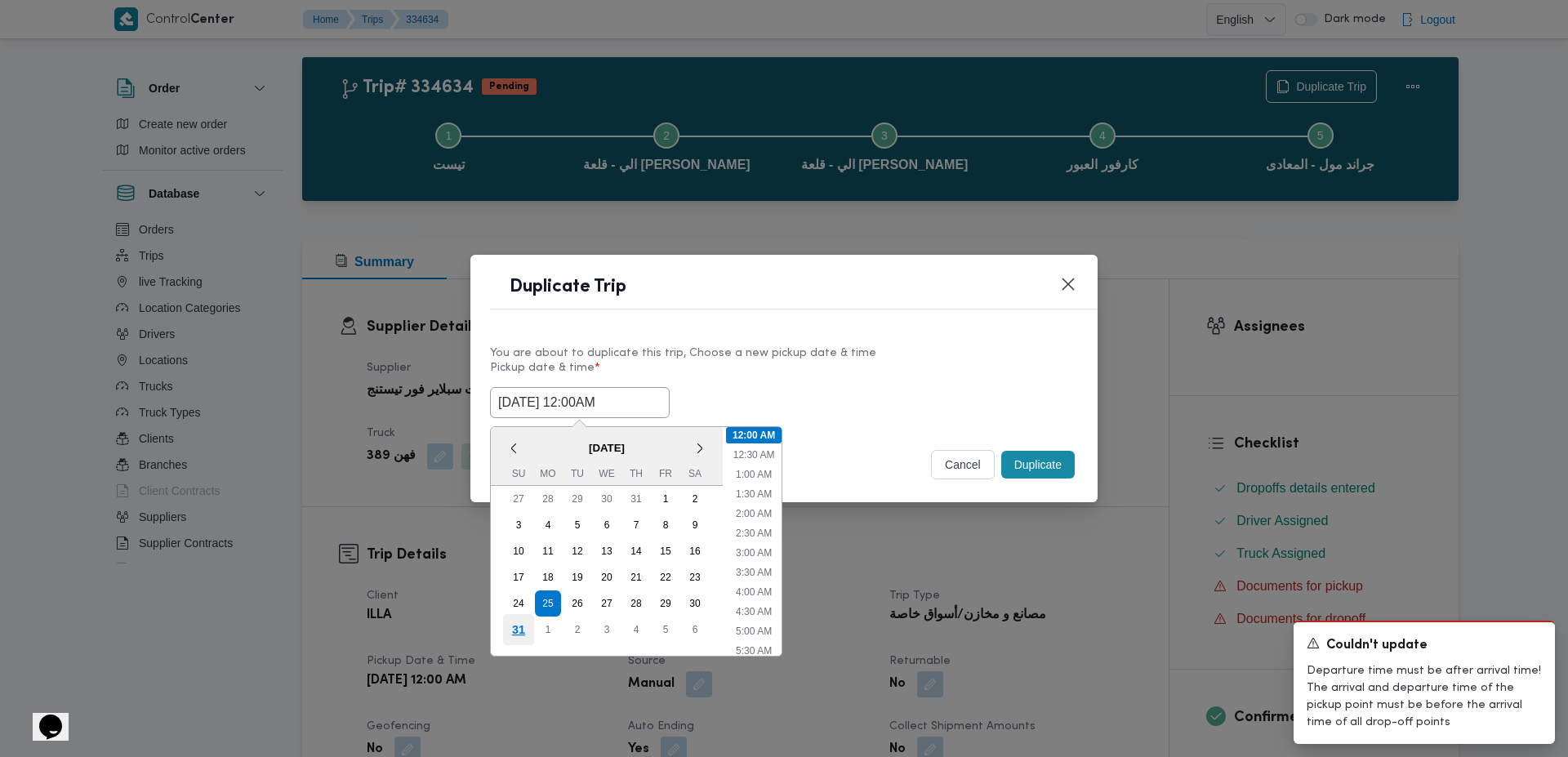
click at [515, 626] on div "31" at bounding box center [518, 629] width 31 height 31
type input "31/08/2025 12:00AM"
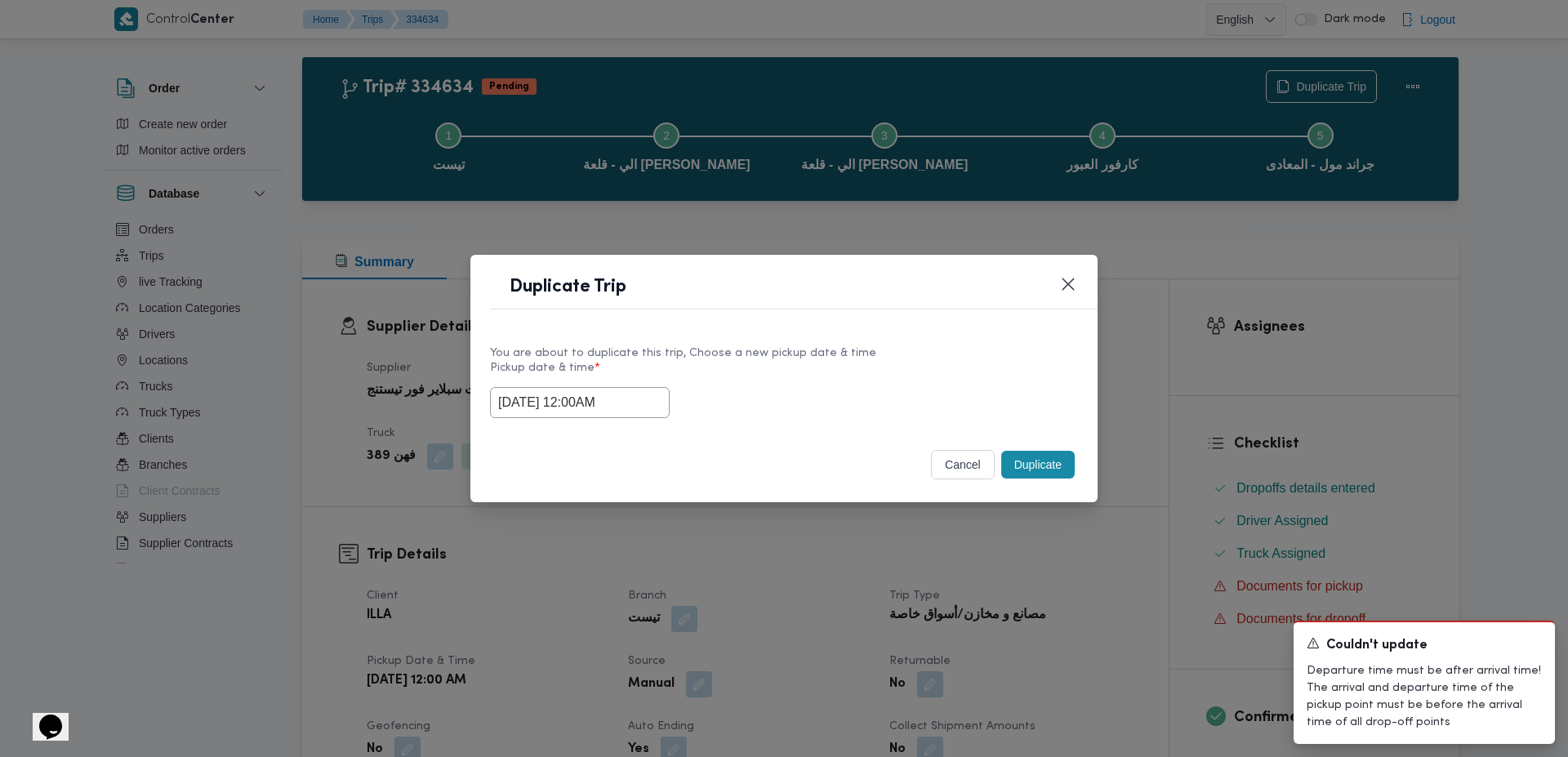
click at [1035, 465] on button "Duplicate" at bounding box center [1038, 463] width 74 height 27
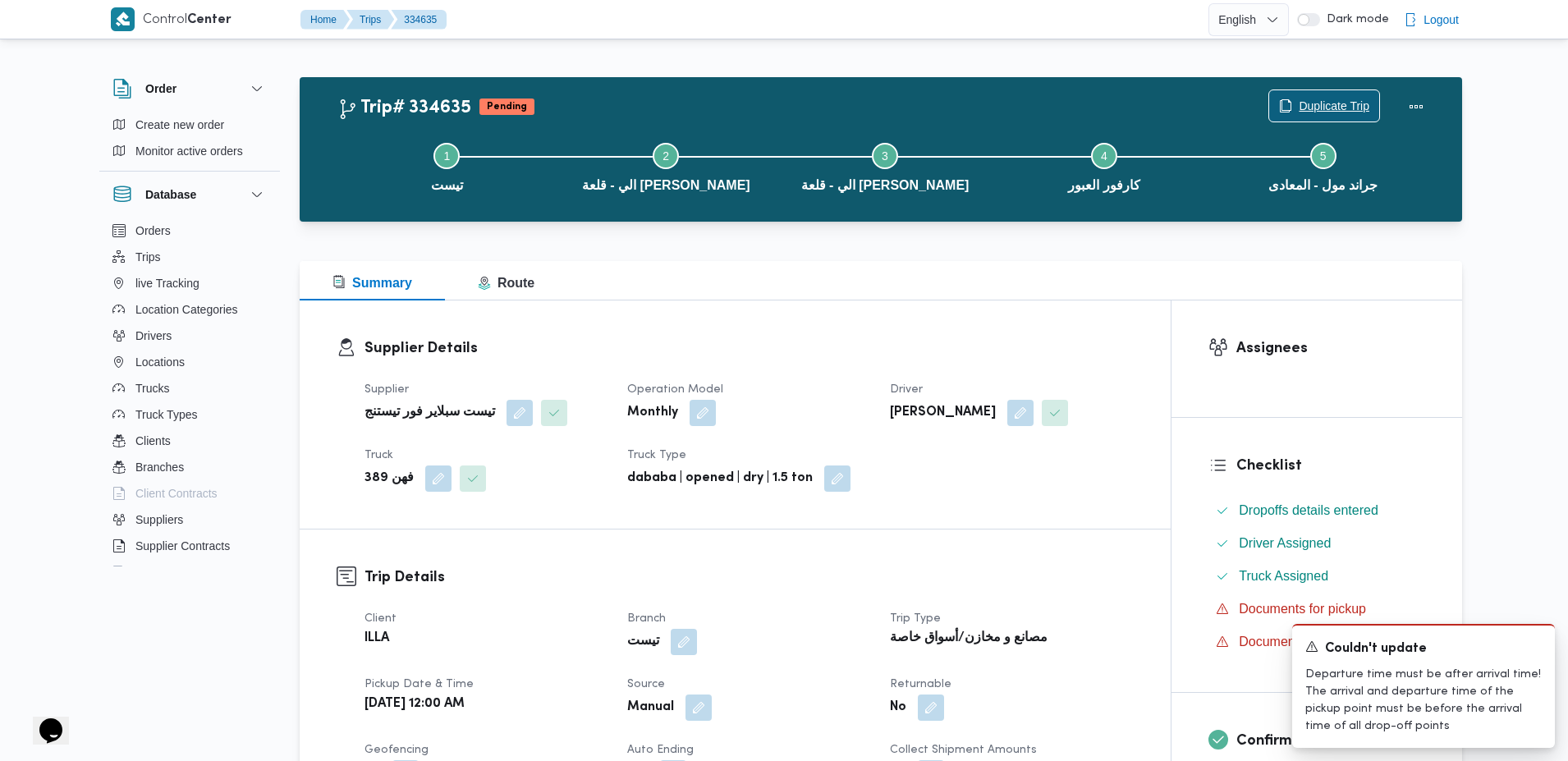
click at [1316, 102] on span "Duplicate Trip" at bounding box center [1334, 105] width 70 height 20
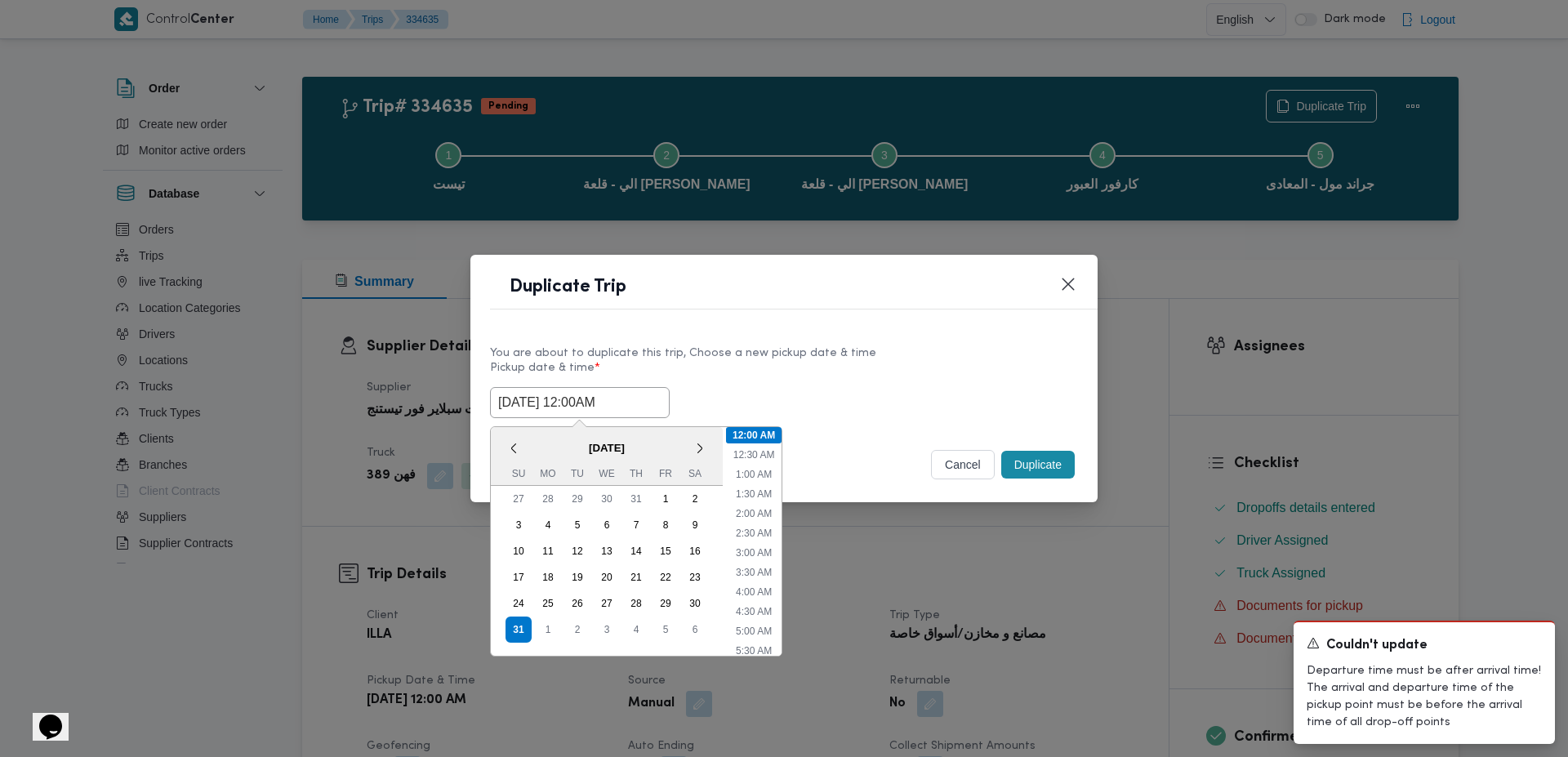
click at [581, 395] on input "31/08/2025 12:00AM" at bounding box center [580, 402] width 179 height 31
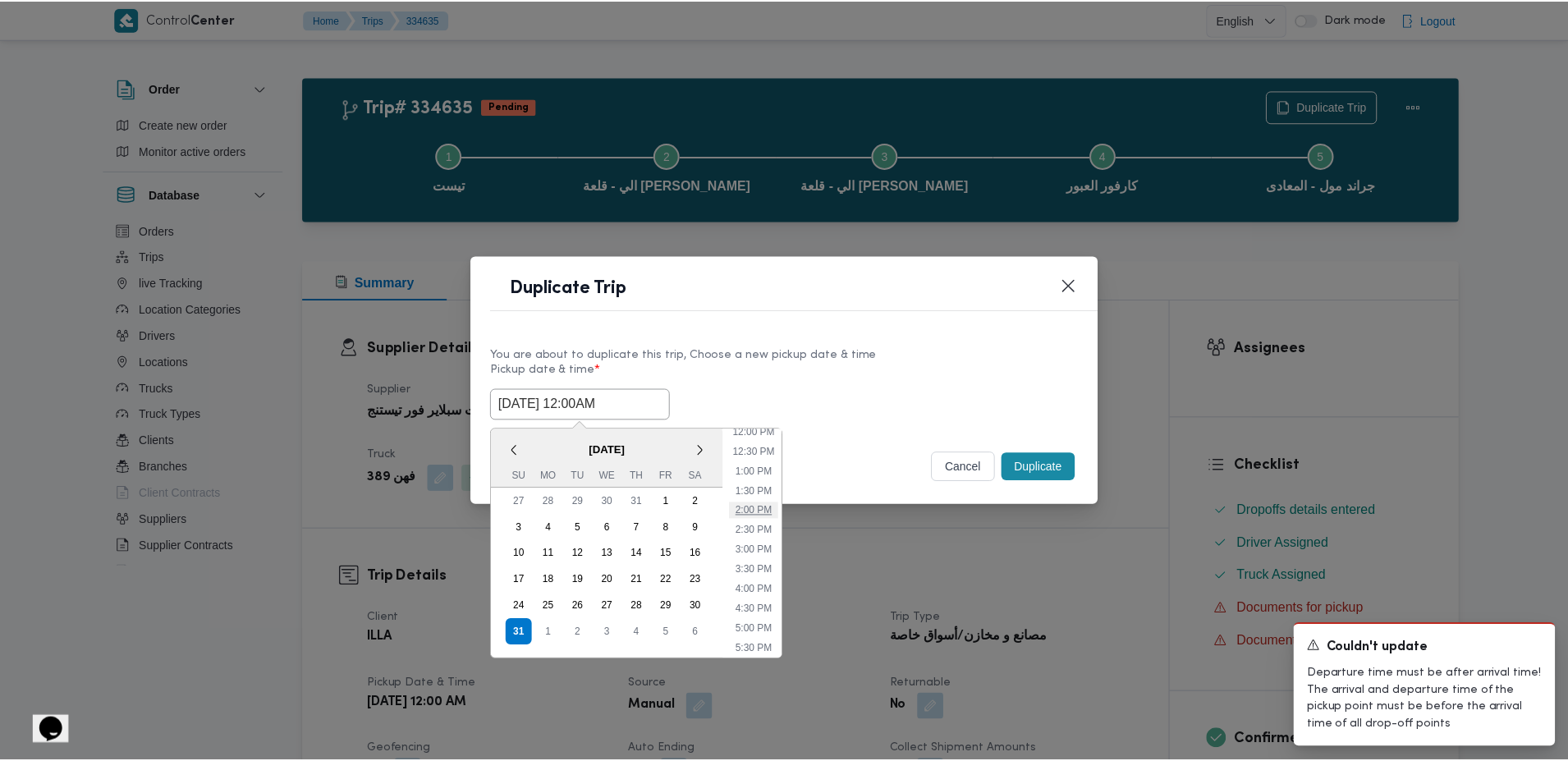
scroll to position [484, 0]
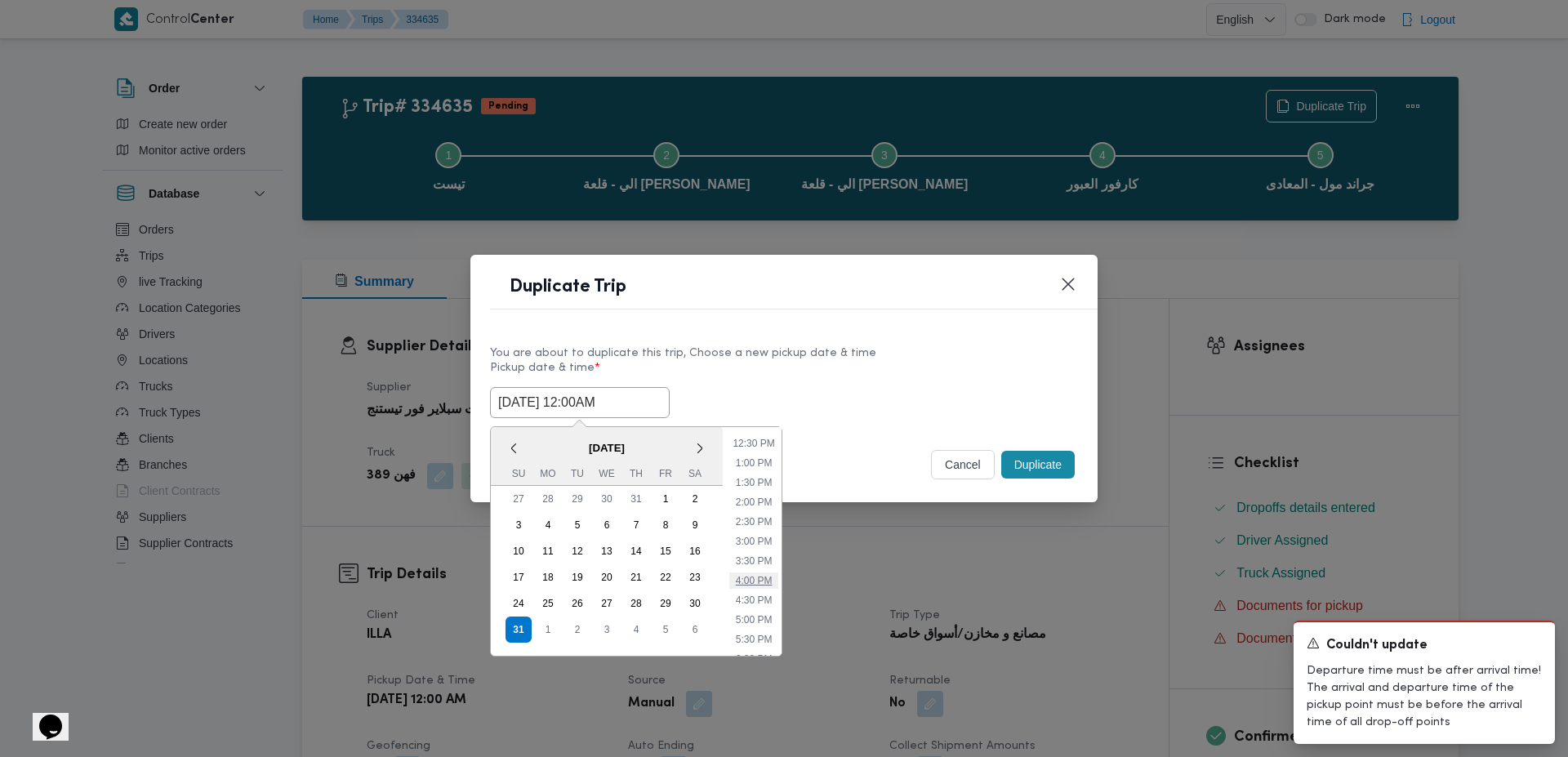
click at [755, 585] on li "4:00 PM" at bounding box center [753, 580] width 50 height 16
type input "31/08/2025 4:00PM"
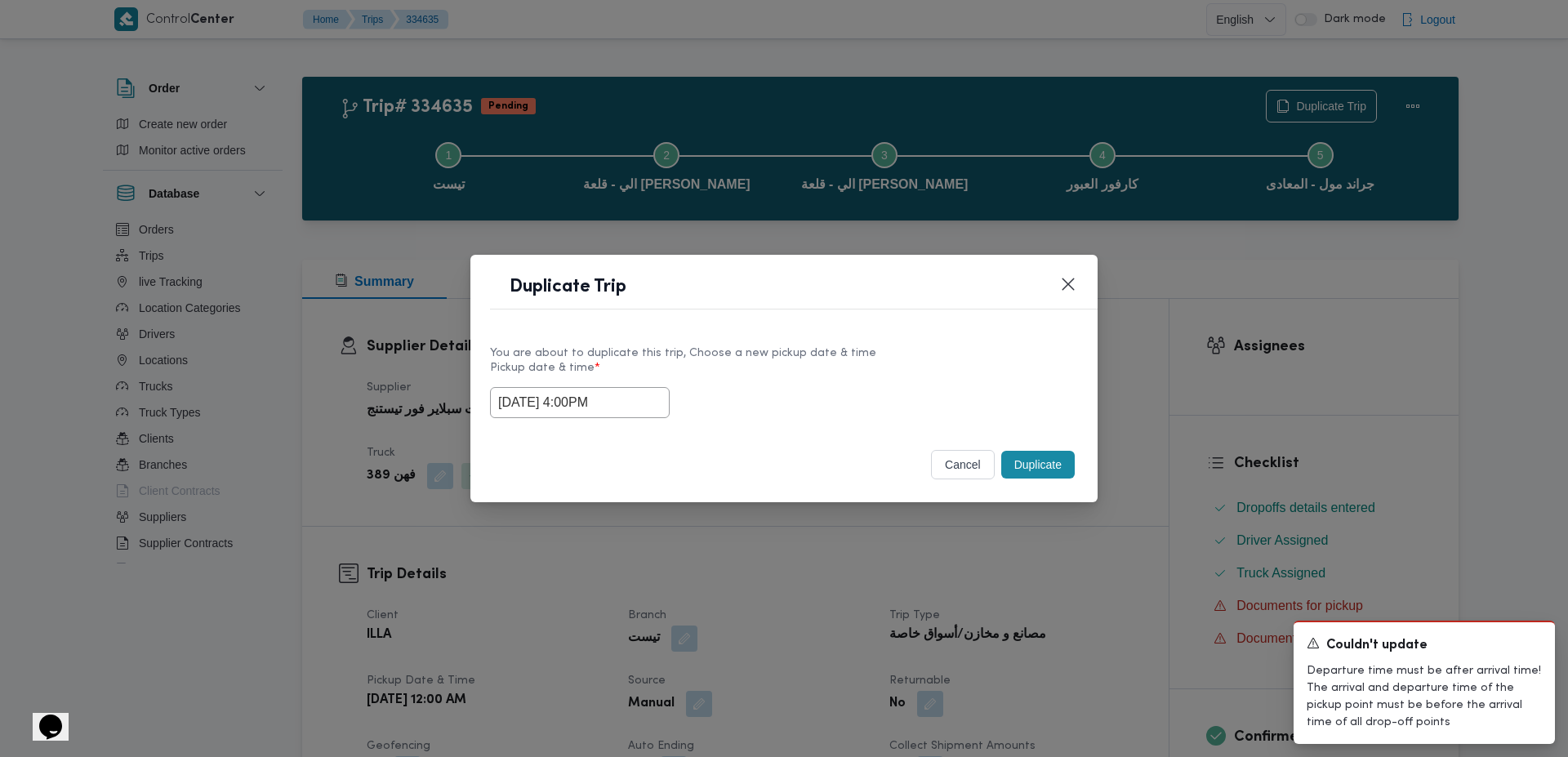
click at [1033, 472] on button "Duplicate" at bounding box center [1038, 463] width 74 height 27
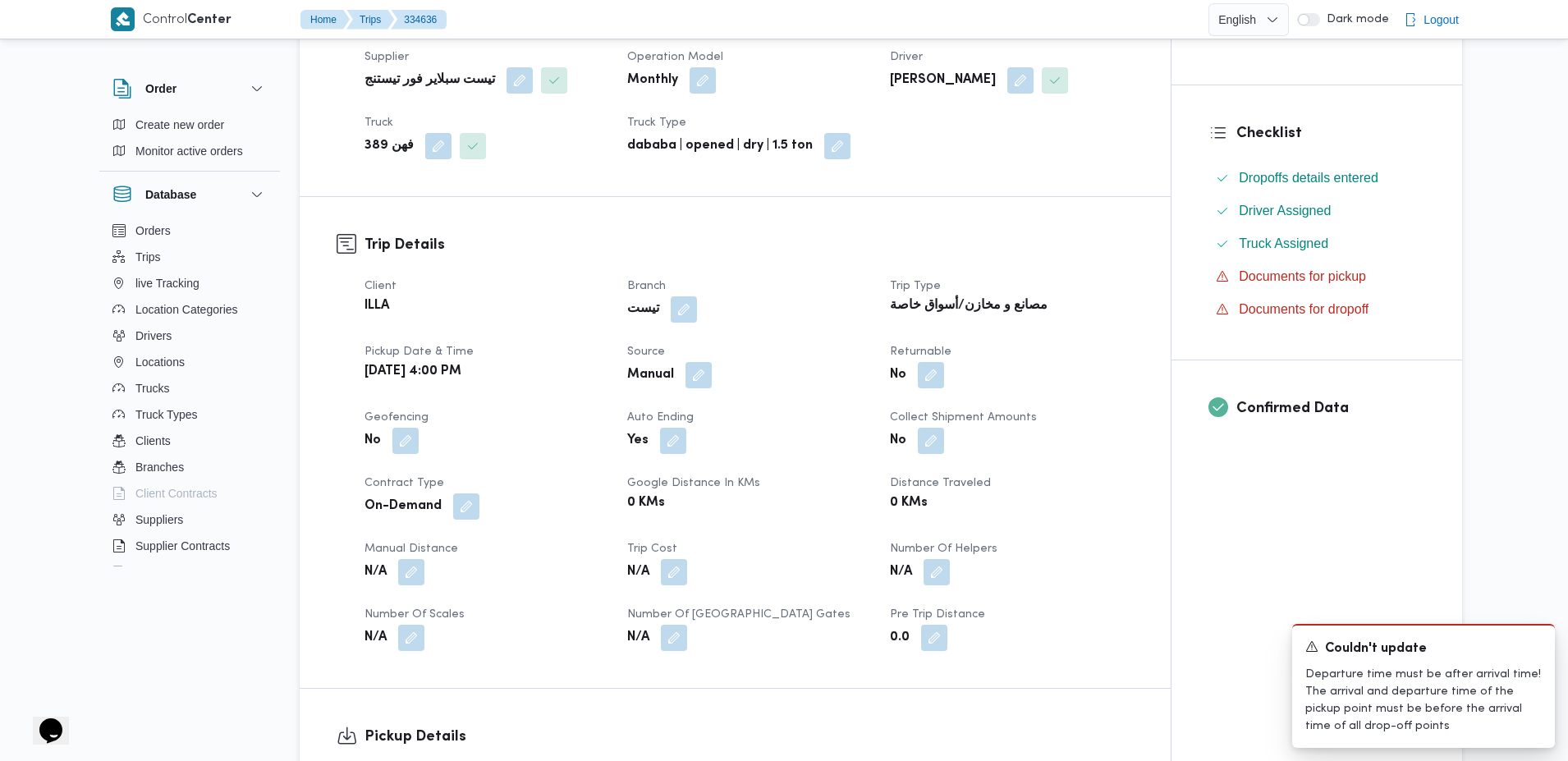
scroll to position [331, 0]
click at [697, 389] on button "button" at bounding box center [699, 376] width 27 height 27
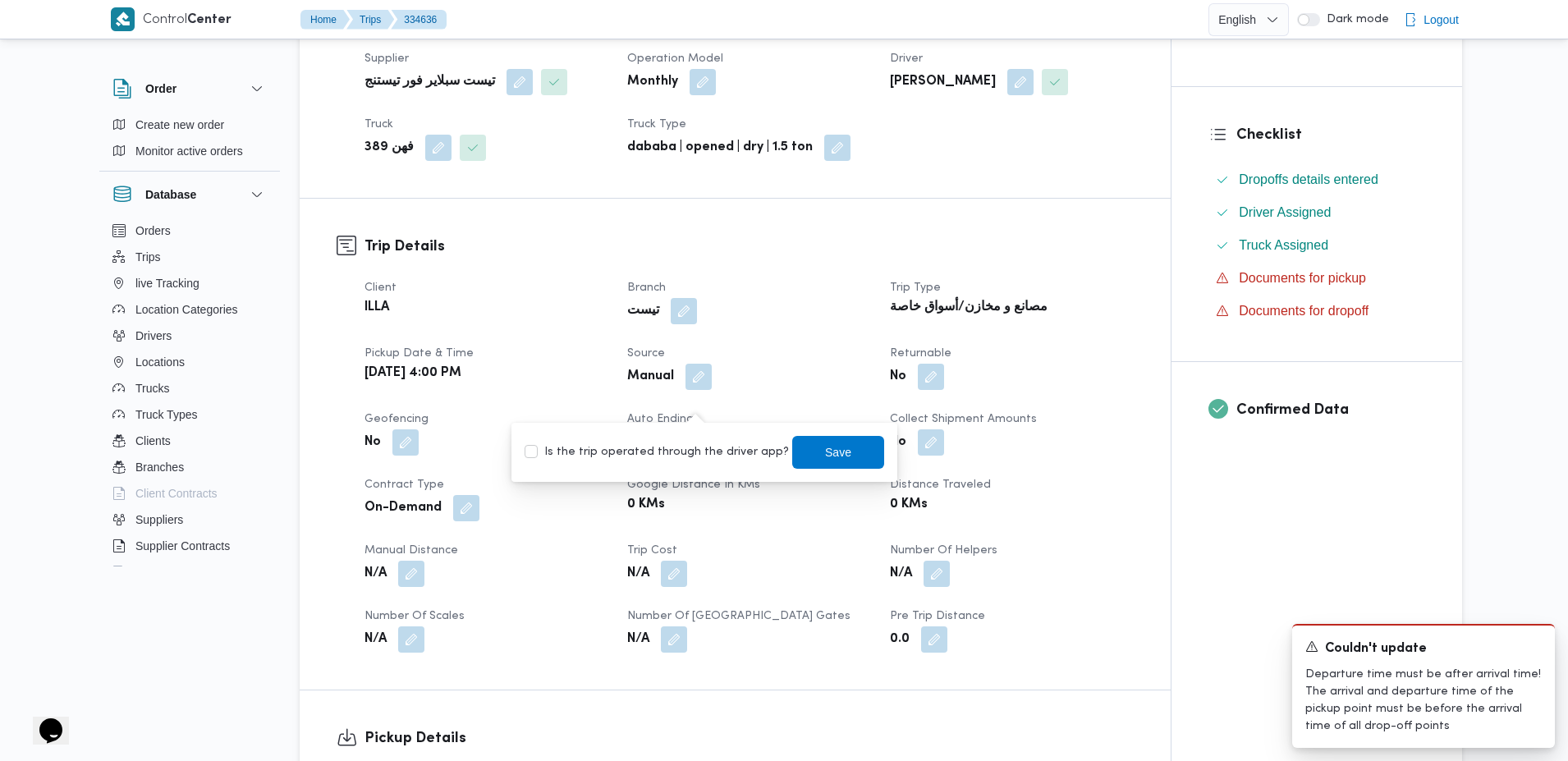
click at [652, 457] on label "Is the trip operated through the driver app?" at bounding box center [657, 452] width 265 height 20
checkbox input "true"
click at [839, 464] on span "Save" at bounding box center [838, 451] width 92 height 33
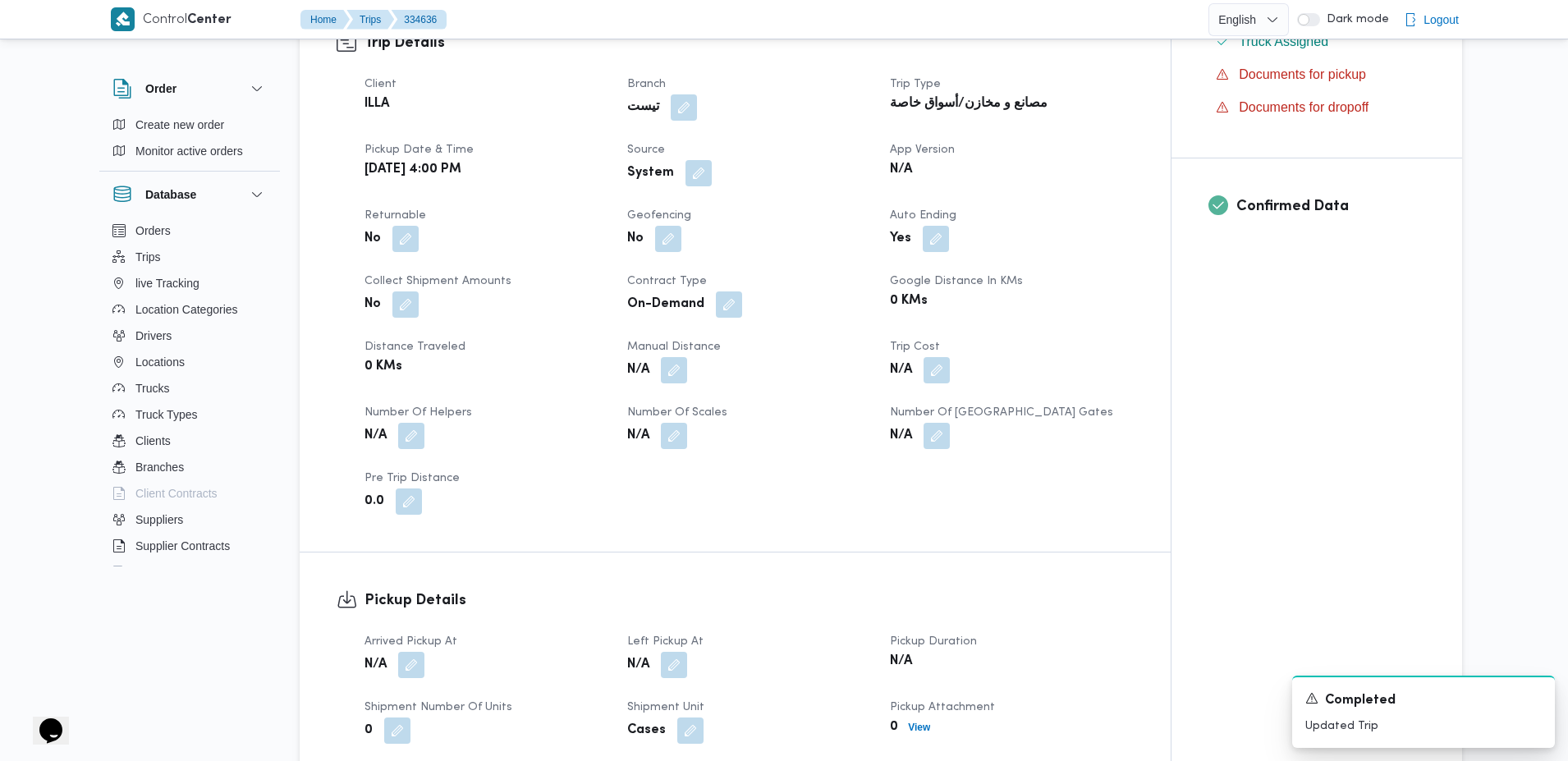
scroll to position [0, 0]
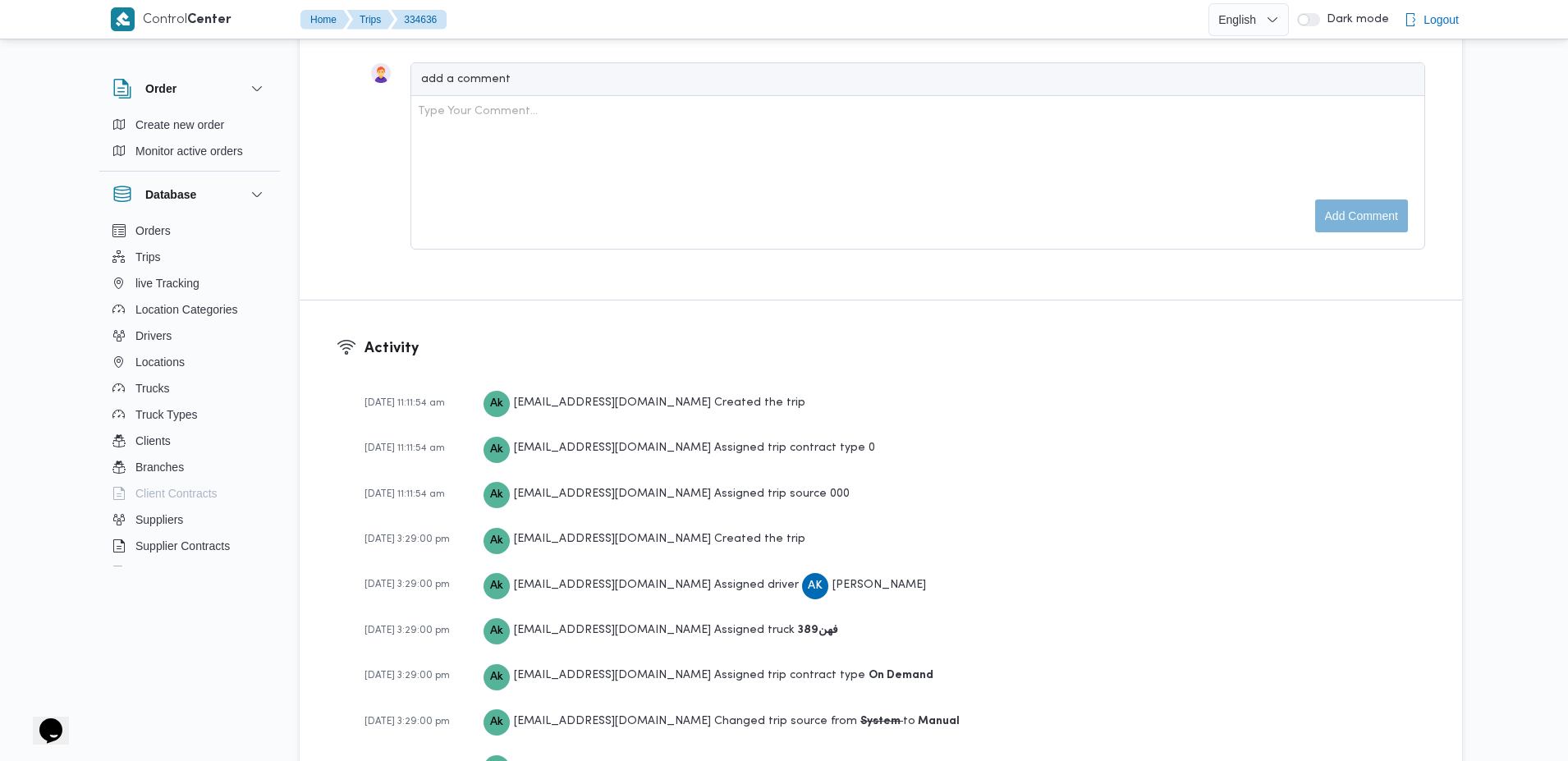
scroll to position [2269, 0]
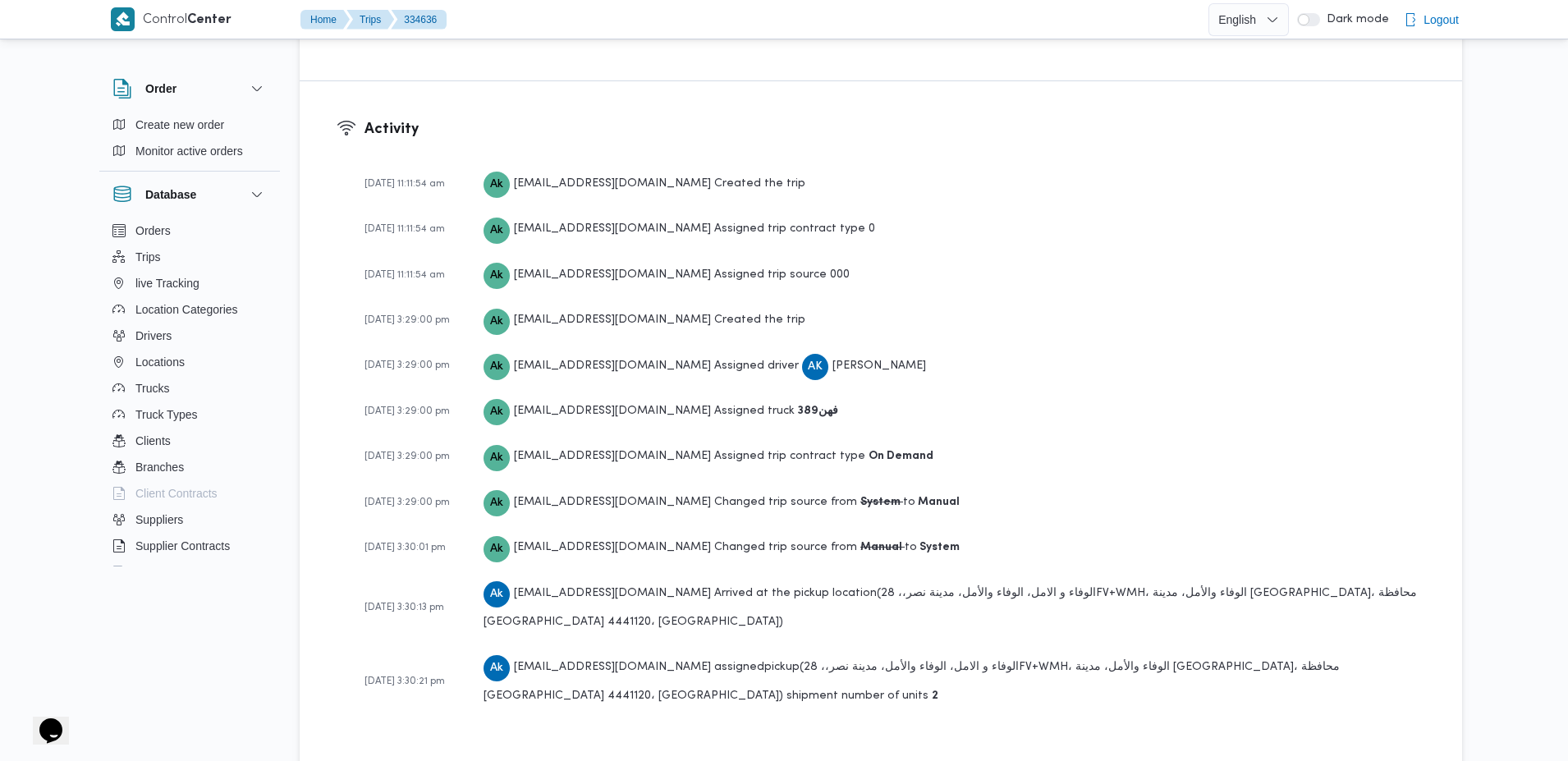
click at [745, 614] on div "Ak [EMAIL_ADDRESS][DOMAIN_NAME] Arrived at the pickup location ( الوفاء و الامل…" at bounding box center [954, 607] width 942 height 58
drag, startPoint x: 745, startPoint y: 614, endPoint x: 988, endPoint y: 627, distance: 243.3
click at [988, 627] on div "Ak [EMAIL_ADDRESS][DOMAIN_NAME] Arrived at the pickup location ( الوفاء و الامل…" at bounding box center [954, 607] width 942 height 58
click at [920, 594] on div "[DATE] 11:11:54 am Ak [EMAIL_ADDRESS][DOMAIN_NAME] Created the trip [DATE] 11:1…" at bounding box center [895, 448] width 1061 height 574
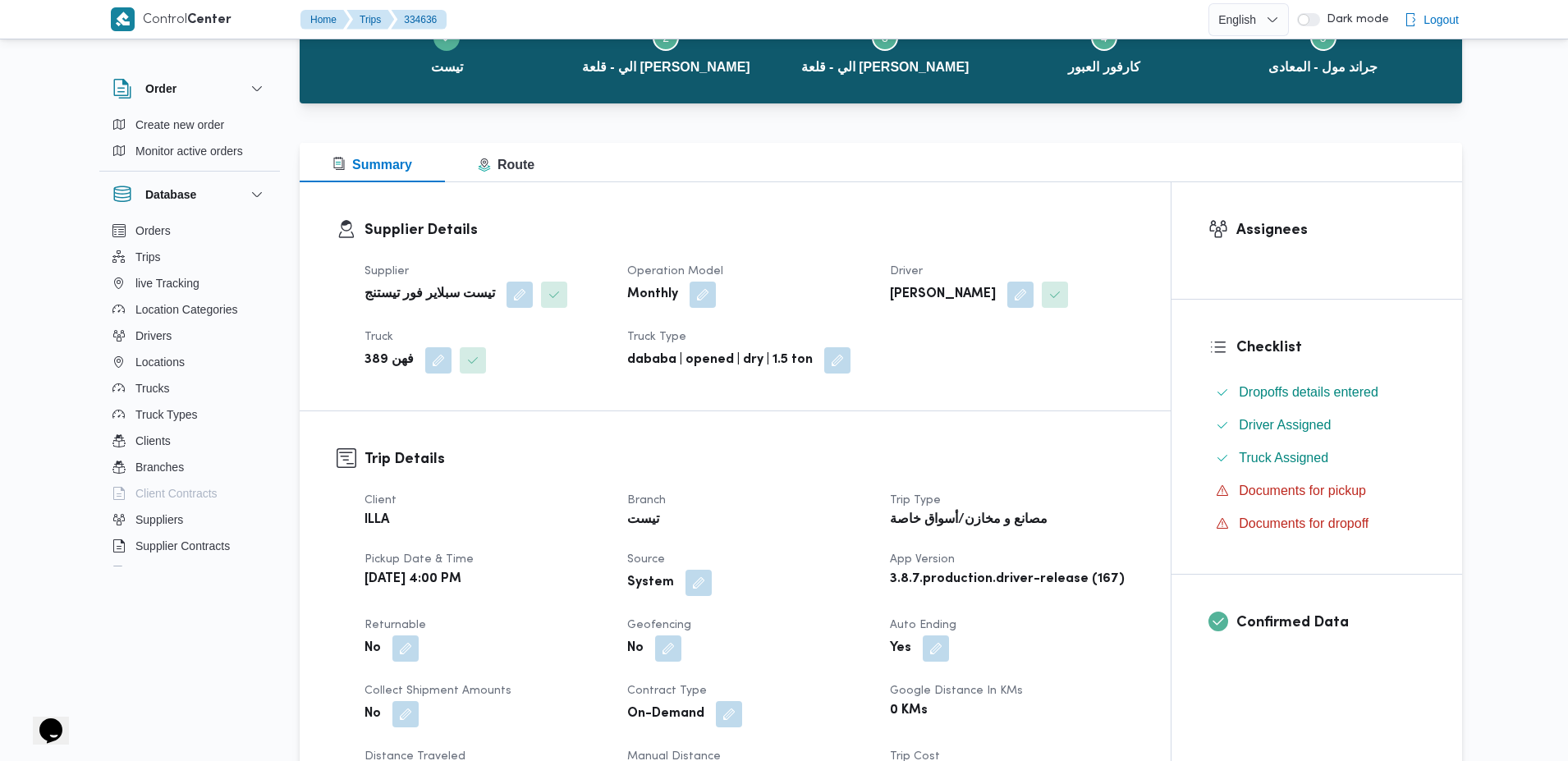
scroll to position [0, 0]
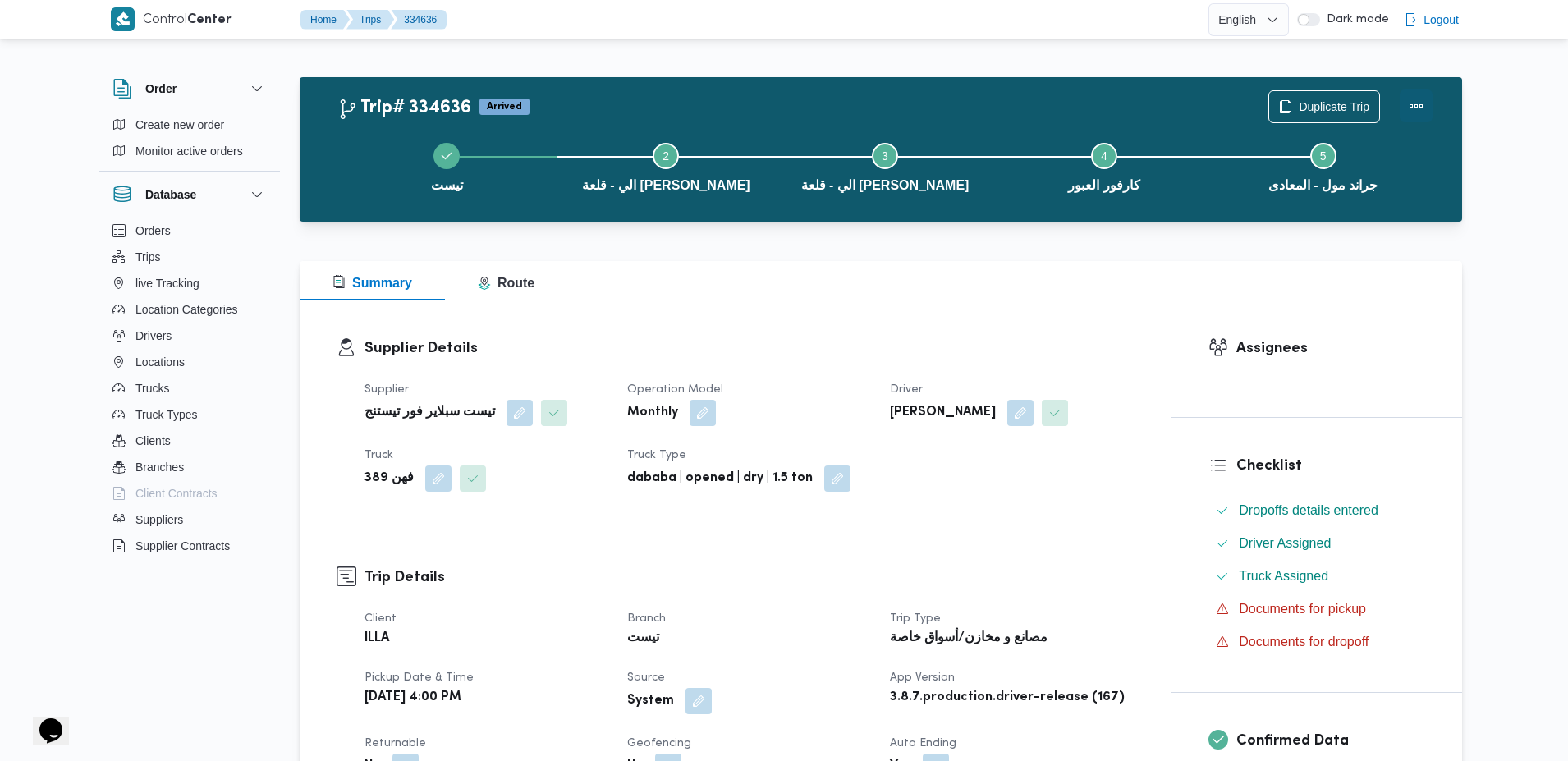
click at [1420, 118] on button "Actions" at bounding box center [1416, 105] width 33 height 33
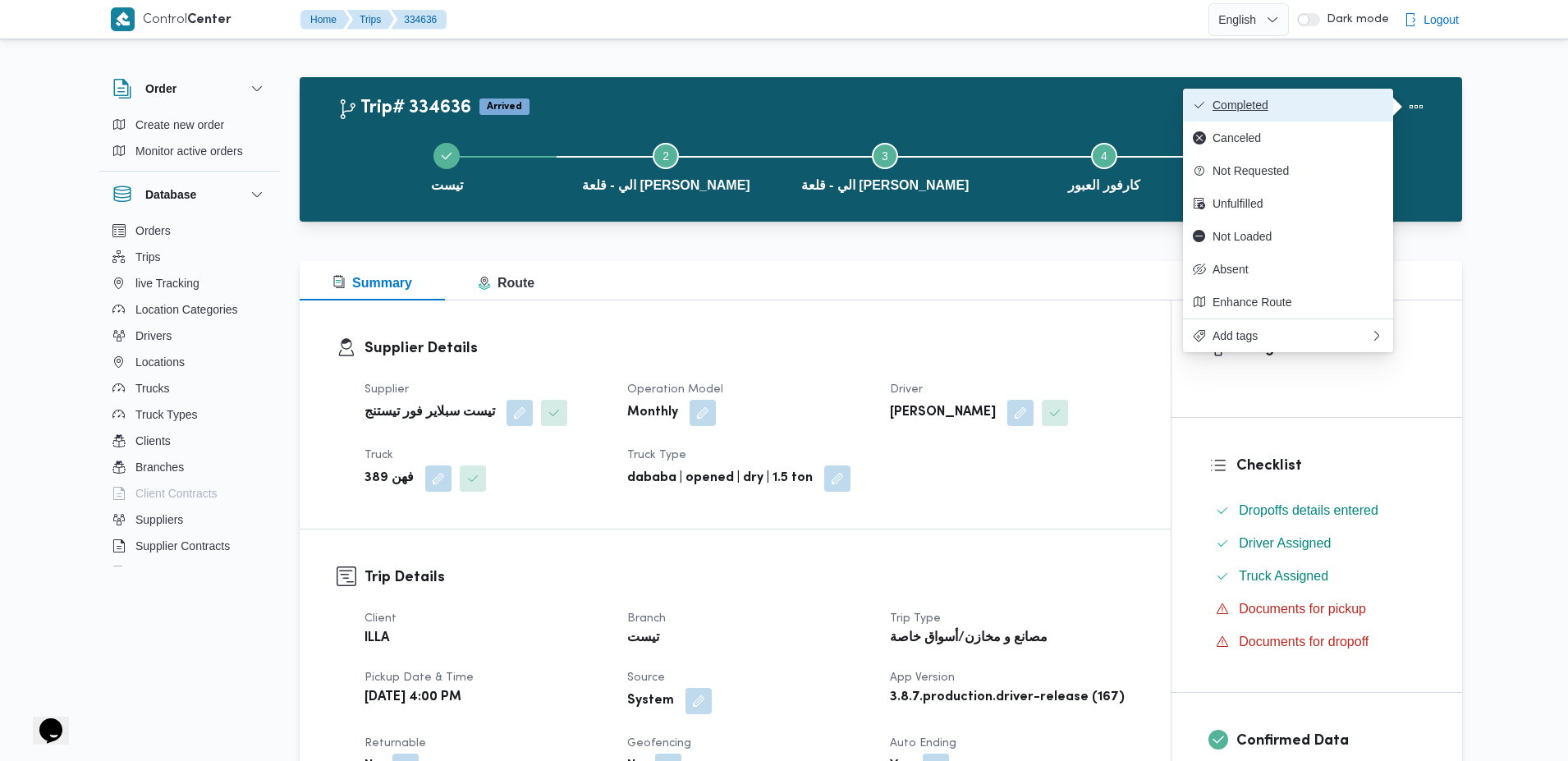
click at [1285, 110] on span "Completed" at bounding box center [1298, 105] width 171 height 13
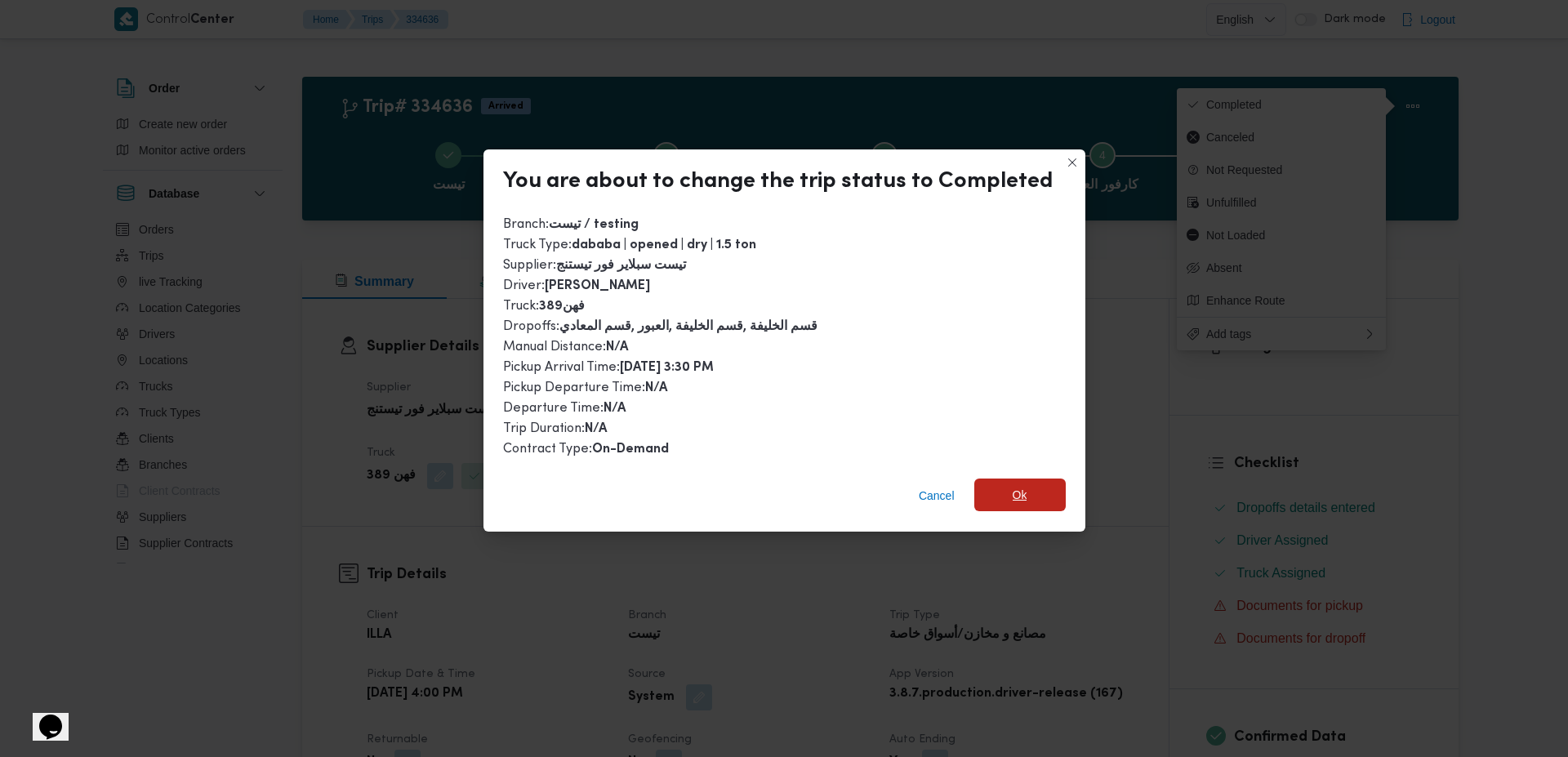
click at [997, 493] on span "Ok" at bounding box center [1020, 495] width 92 height 33
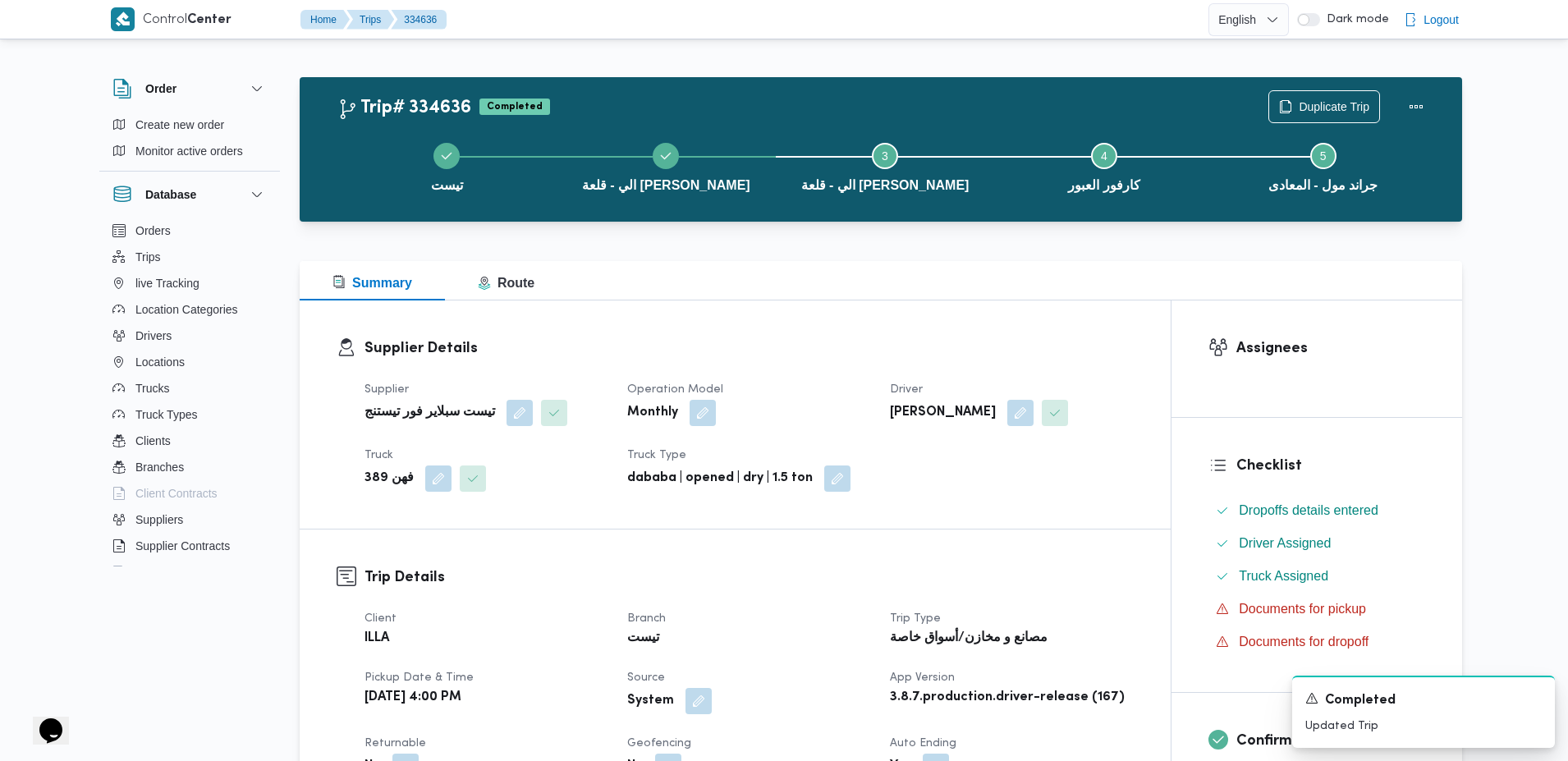
click at [923, 341] on h3 "Supplier Details" at bounding box center [749, 348] width 770 height 22
